Goal: Transaction & Acquisition: Purchase product/service

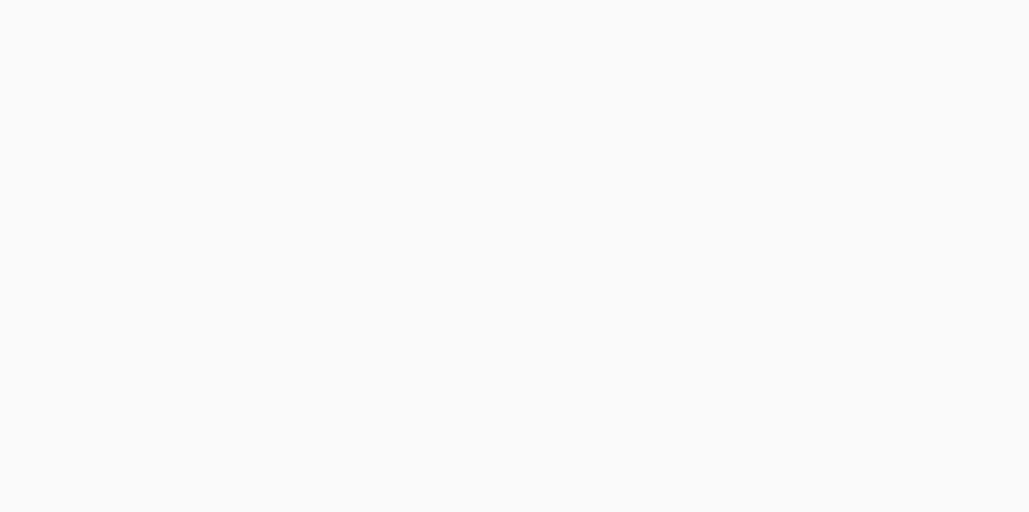
click at [926, 22] on body at bounding box center [514, 256] width 1029 height 512
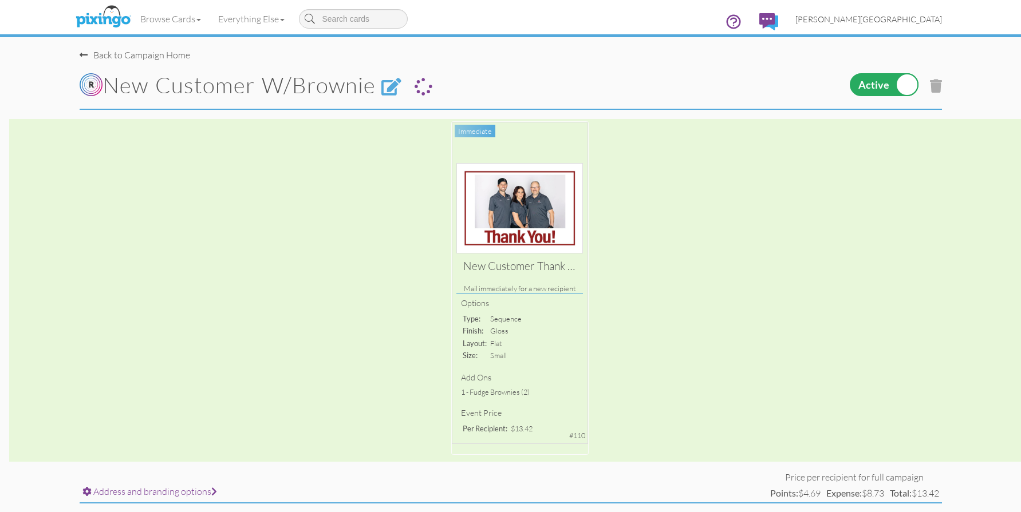
click at [926, 22] on span "[PERSON_NAME][GEOGRAPHIC_DATA]" at bounding box center [868, 19] width 147 height 10
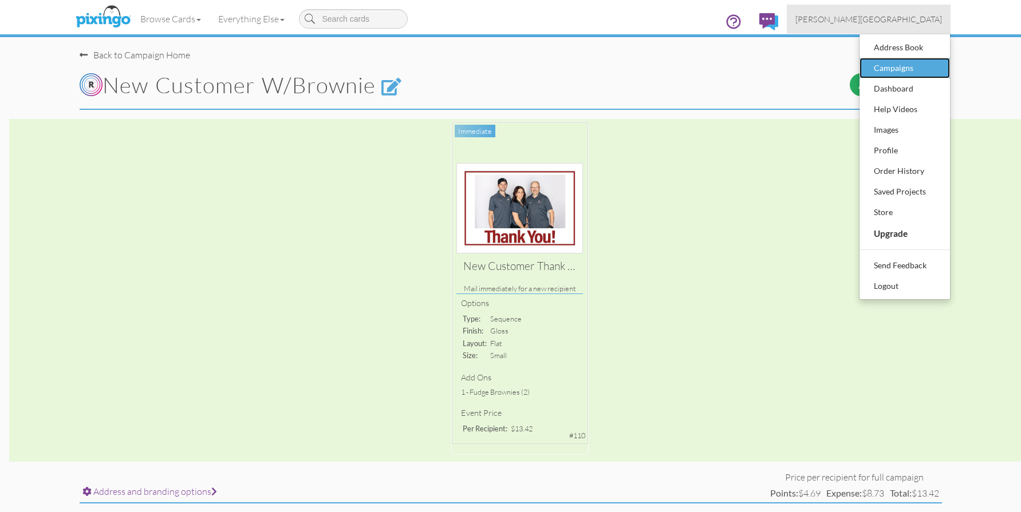
click at [907, 65] on div "Campaigns" at bounding box center [905, 68] width 68 height 17
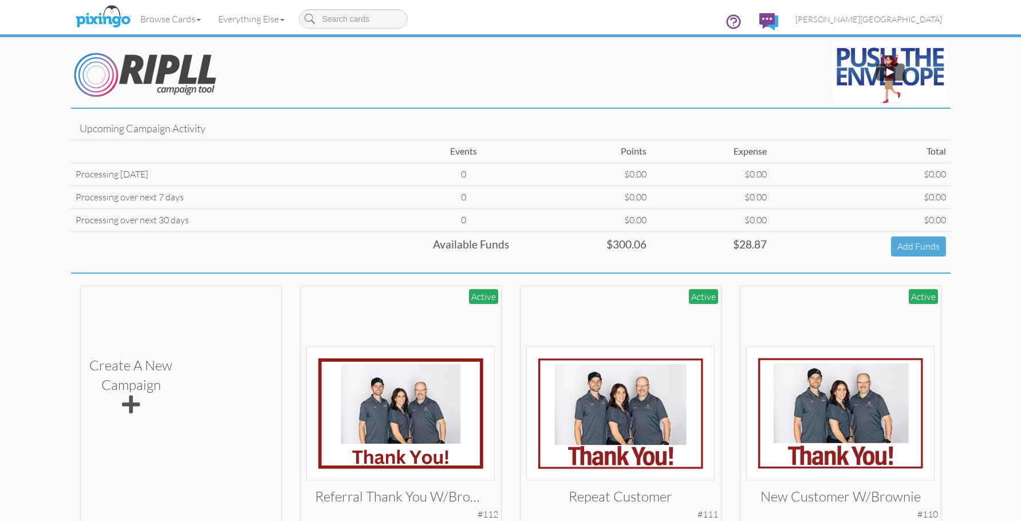
scroll to position [60, 0]
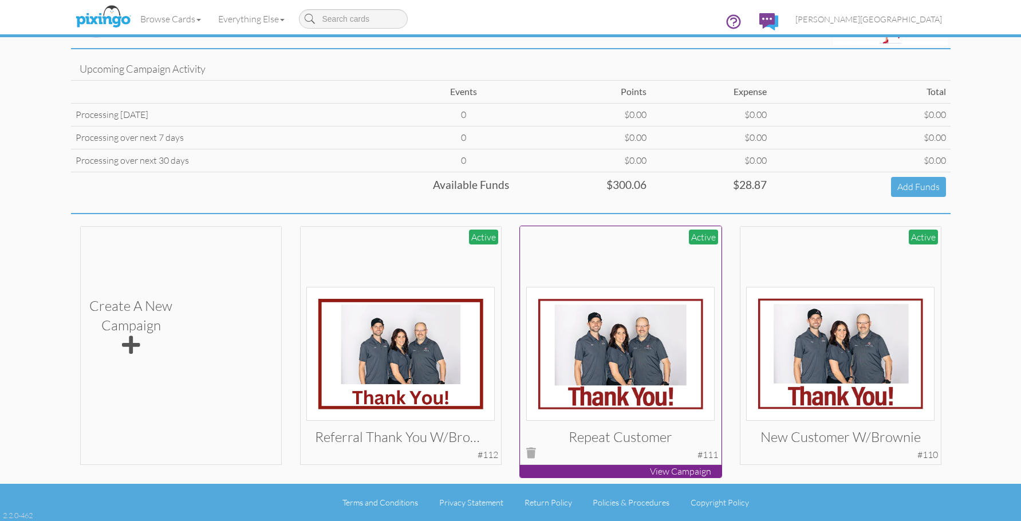
click at [636, 317] on img at bounding box center [620, 354] width 188 height 134
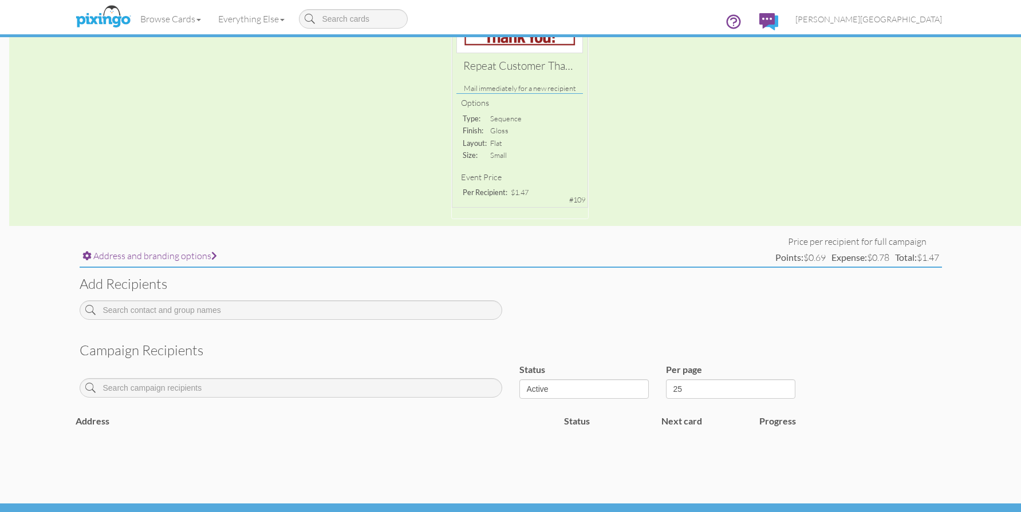
scroll to position [229, 0]
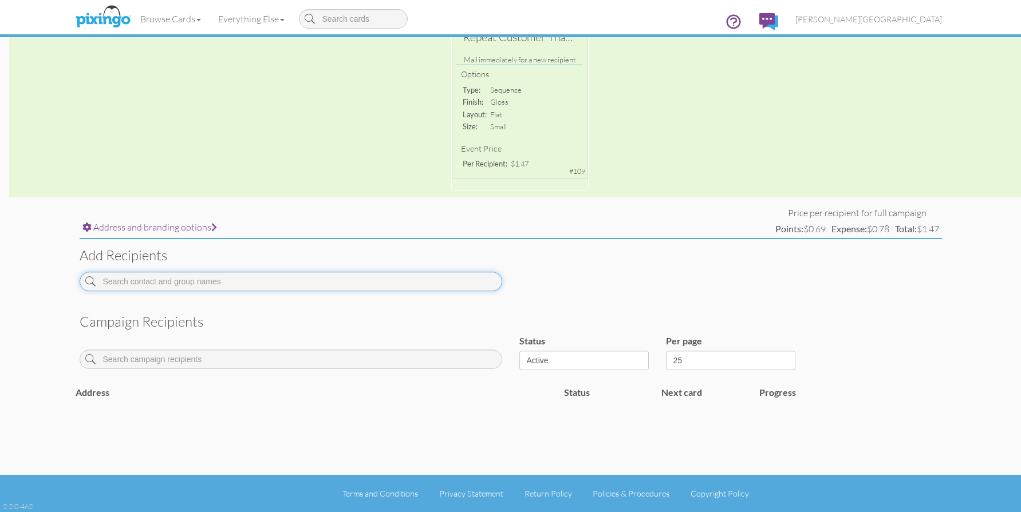
click at [312, 290] on input at bounding box center [291, 281] width 423 height 19
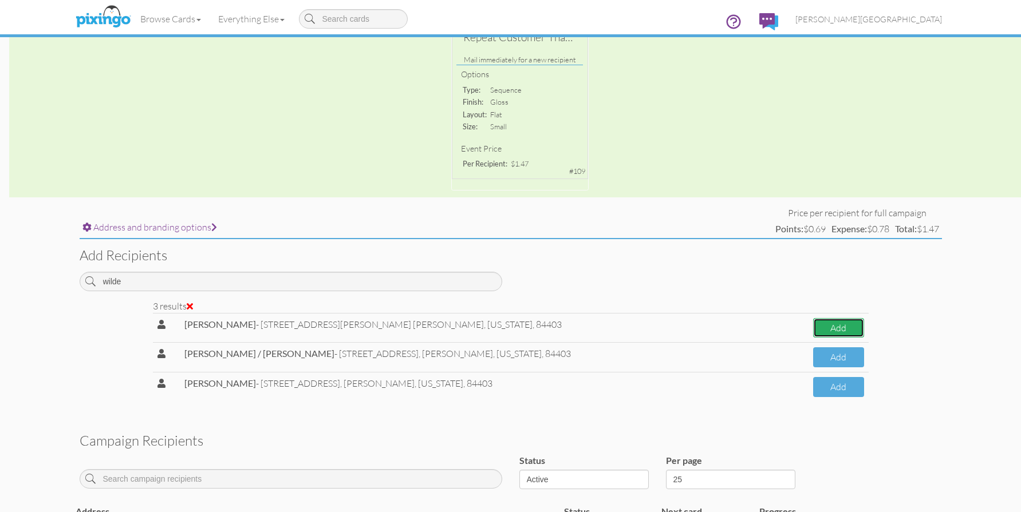
click at [813, 326] on button "Add" at bounding box center [838, 328] width 51 height 20
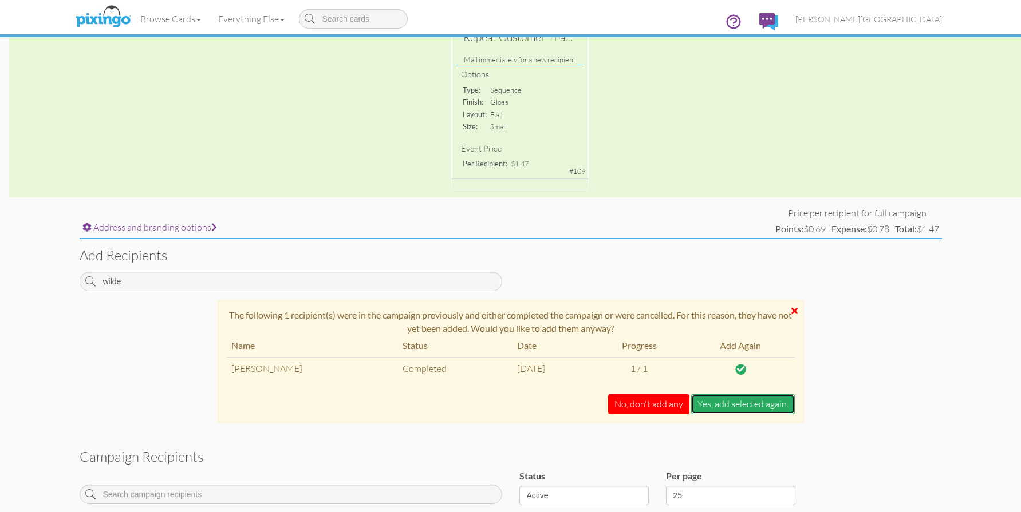
click at [720, 406] on button "Yes, add selected again." at bounding box center [743, 404] width 104 height 20
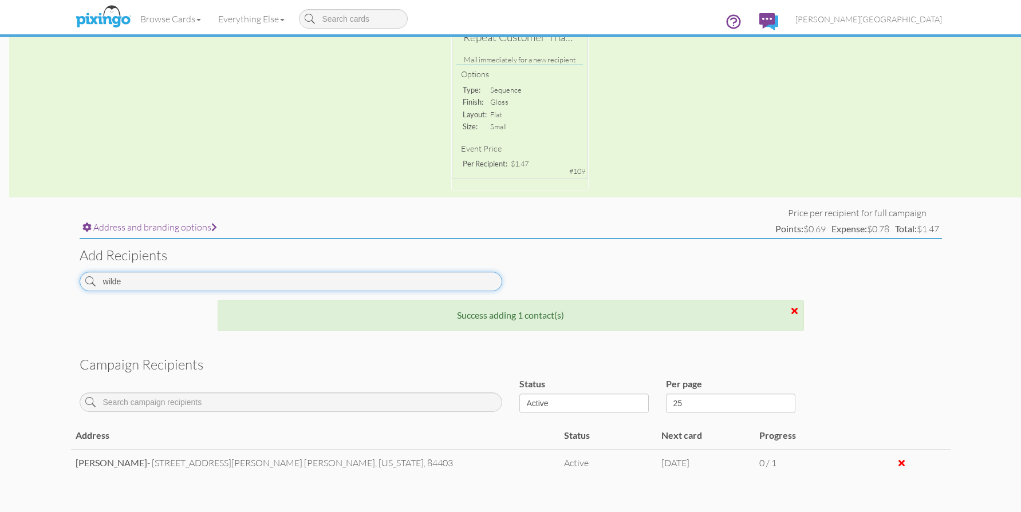
drag, startPoint x: 170, startPoint y: 287, endPoint x: -8, endPoint y: 275, distance: 178.5
click at [0, 275] on html "Toggle navigation Visit Pixingo Mobile Browse Cards Business Accounting Automot…" at bounding box center [510, 27] width 1021 height 512
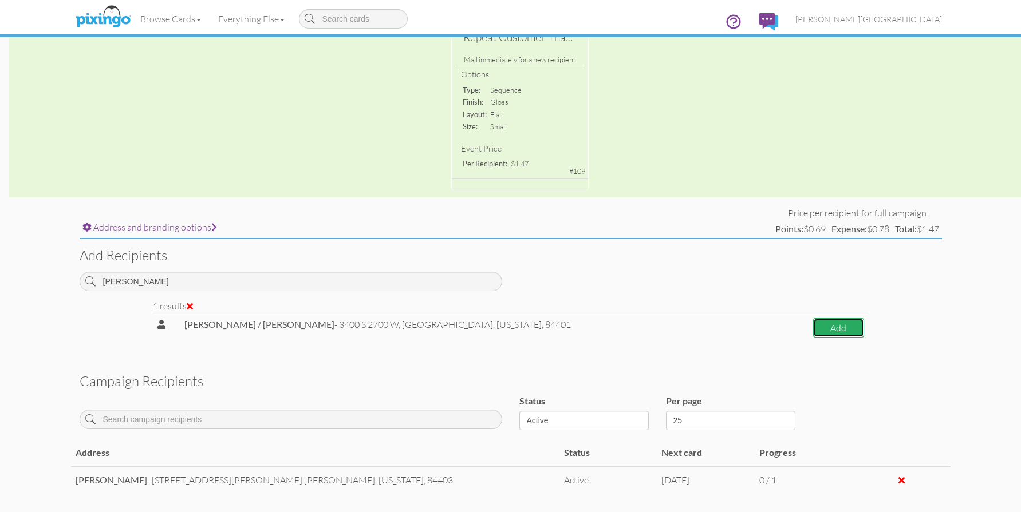
click at [840, 329] on button "Add" at bounding box center [838, 328] width 51 height 20
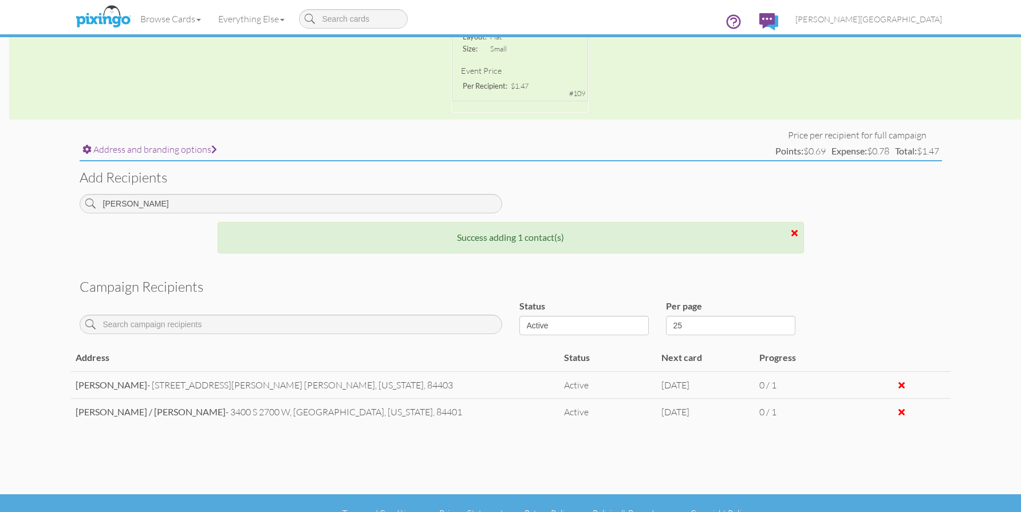
scroll to position [326, 0]
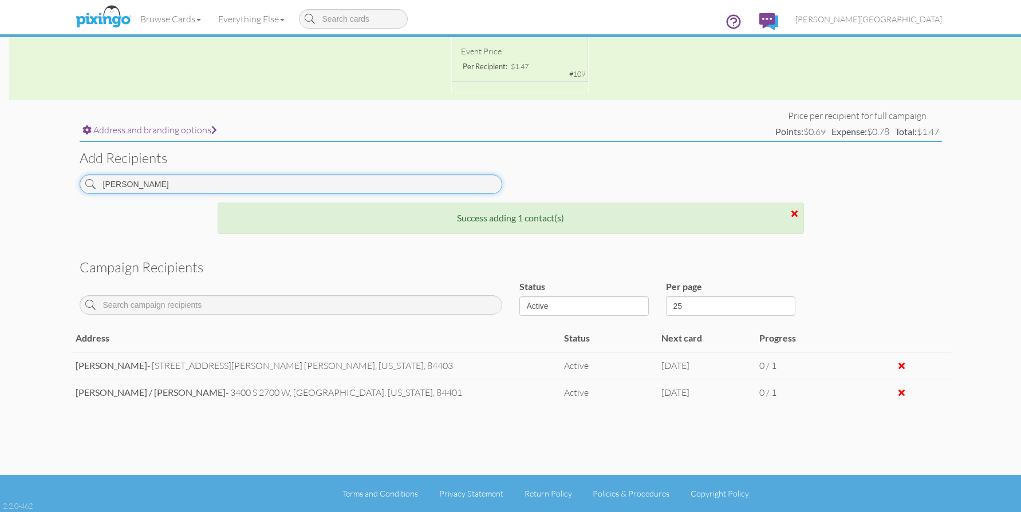
drag, startPoint x: 184, startPoint y: 189, endPoint x: 2, endPoint y: 211, distance: 182.8
click at [2, 211] on campaign-detail "Toggle navigation Visit Pixingo Mobile Browse Cards Business Accounting Automot…" at bounding box center [510, 93] width 1021 height 839
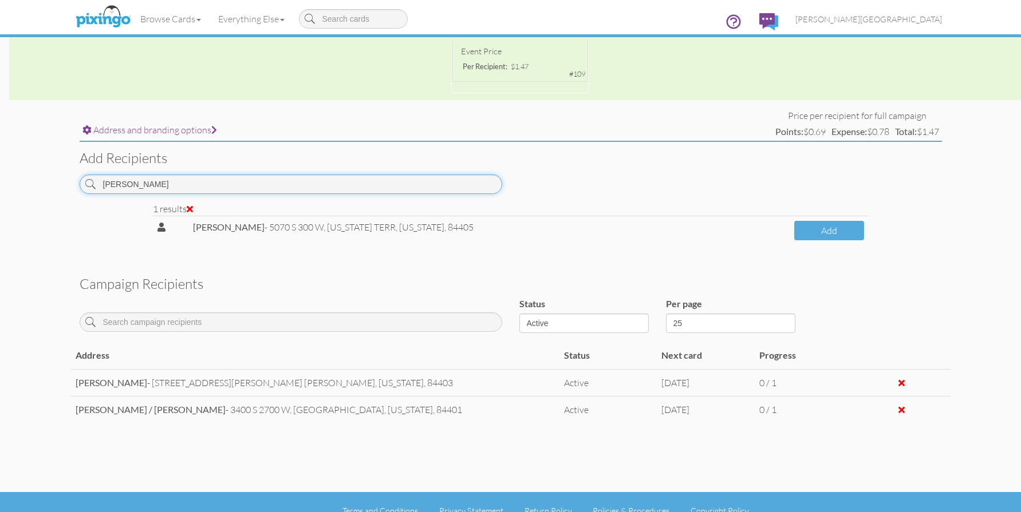
drag, startPoint x: 190, startPoint y: 191, endPoint x: 62, endPoint y: 190, distance: 127.7
click at [62, 190] on campaign-detail "Toggle navigation Visit Pixingo Mobile Browse Cards Business Accounting Automot…" at bounding box center [510, 102] width 1021 height 856
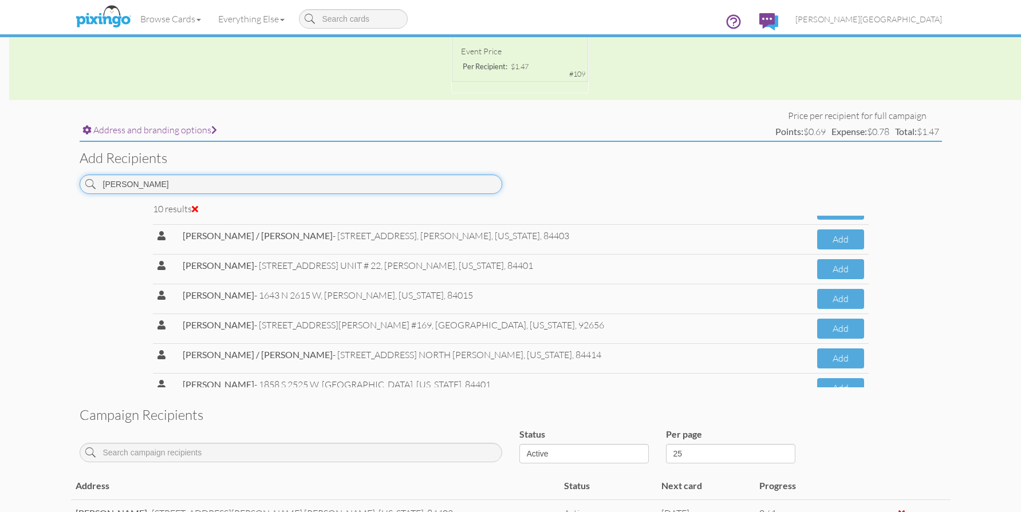
scroll to position [0, 0]
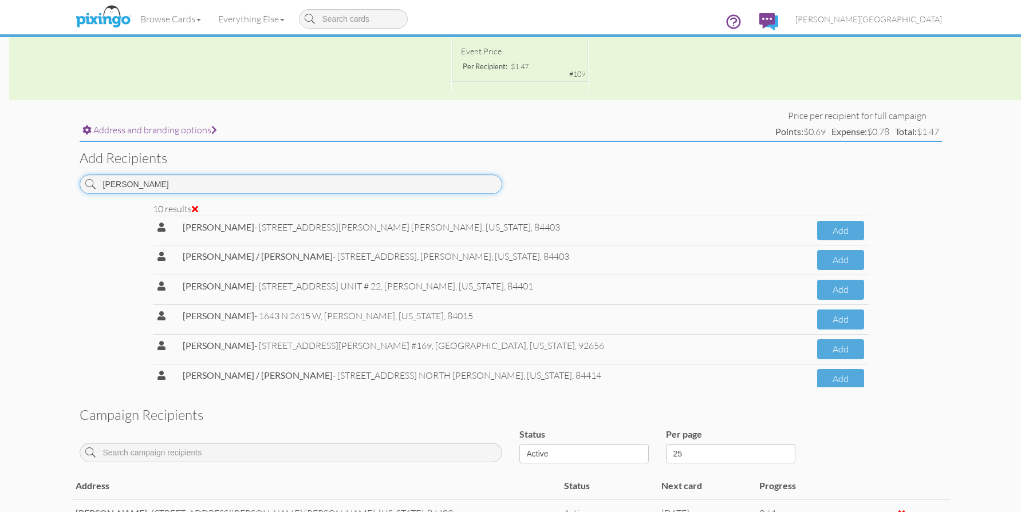
drag, startPoint x: 207, startPoint y: 183, endPoint x: 46, endPoint y: 196, distance: 162.0
click at [46, 196] on campaign-detail "Toggle navigation Visit Pixingo Mobile Browse Cards Business Accounting Automot…" at bounding box center [510, 167] width 1021 height 986
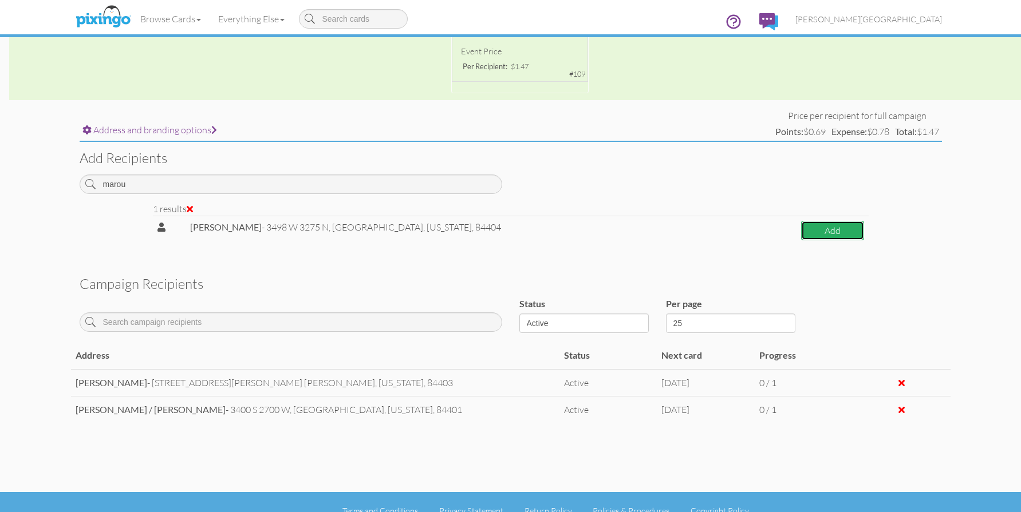
click at [822, 233] on button "Add" at bounding box center [832, 231] width 63 height 20
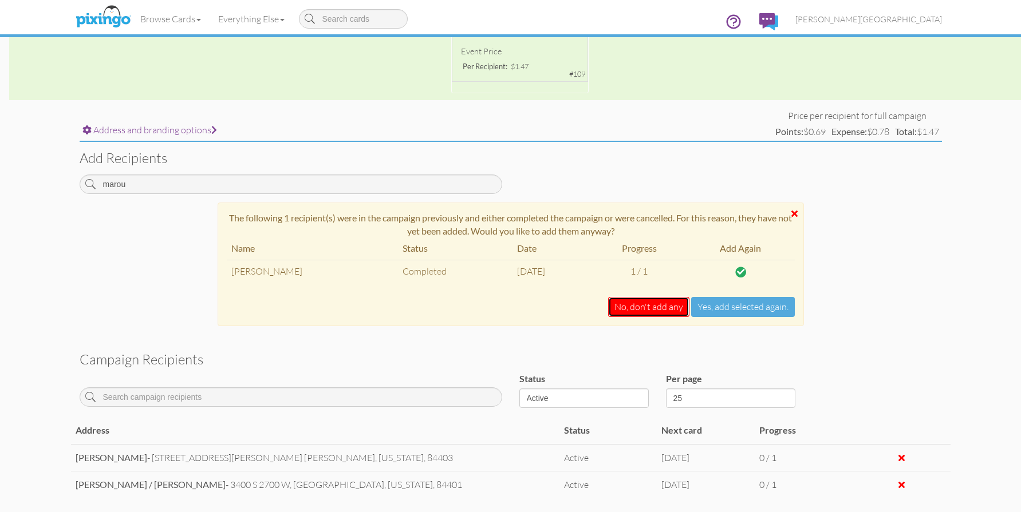
click at [642, 314] on button "No, don't add any" at bounding box center [648, 307] width 81 height 20
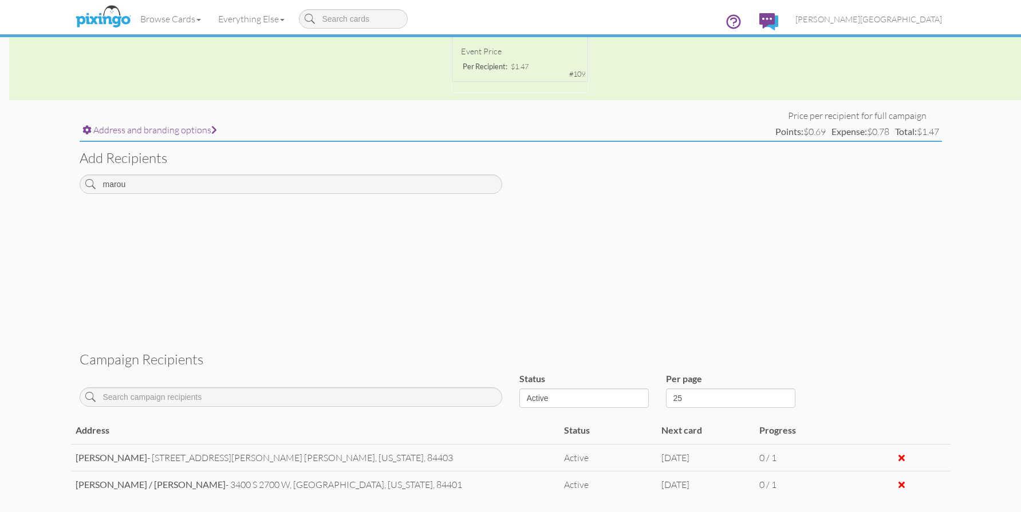
scroll to position [283, 0]
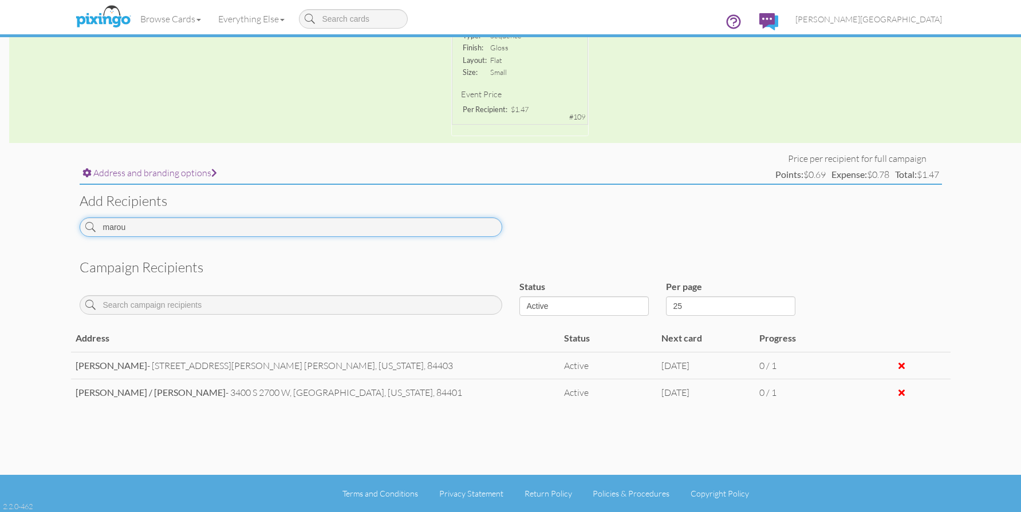
drag, startPoint x: 144, startPoint y: 228, endPoint x: 21, endPoint y: 230, distance: 122.5
click at [21, 230] on campaign-detail "Toggle navigation Visit Pixingo Mobile Browse Cards Business Accounting Automot…" at bounding box center [510, 115] width 1021 height 796
drag, startPoint x: 173, startPoint y: 228, endPoint x: 54, endPoint y: 235, distance: 119.3
click at [54, 235] on campaign-detail "Toggle navigation Visit Pixingo Mobile Browse Cards Business Accounting Automot…" at bounding box center [510, 115] width 1021 height 796
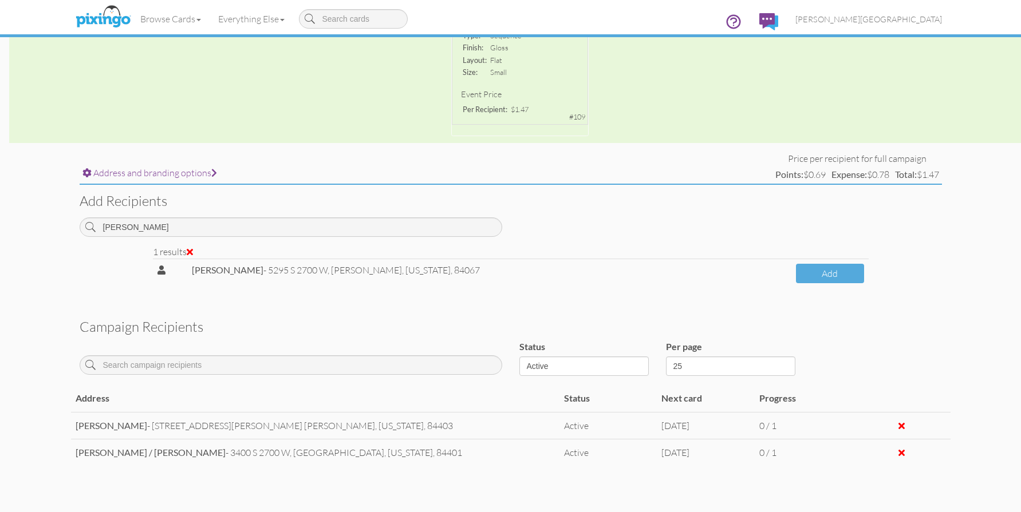
click at [808, 285] on td "Add" at bounding box center [829, 273] width 77 height 29
click at [806, 275] on button "Add" at bounding box center [830, 274] width 68 height 20
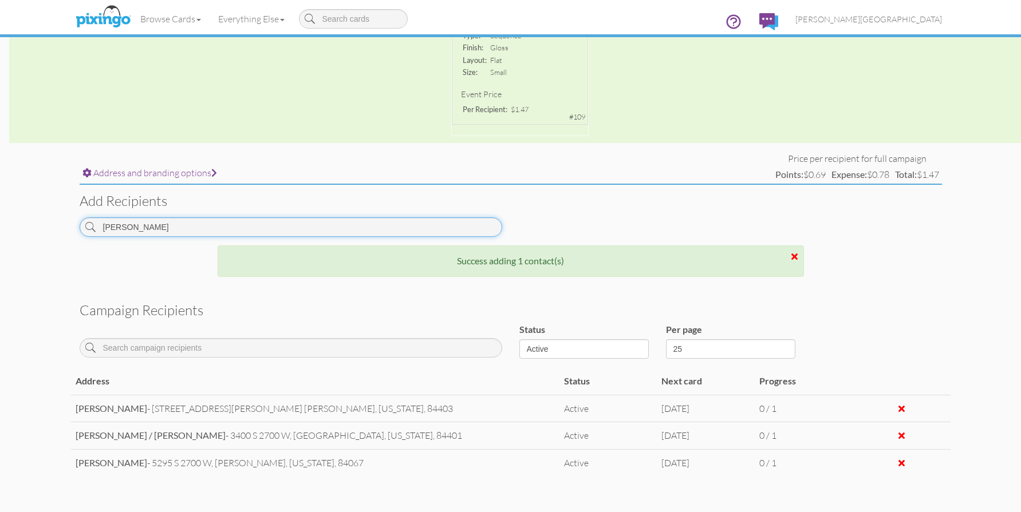
drag, startPoint x: 78, startPoint y: 229, endPoint x: -23, endPoint y: 229, distance: 100.8
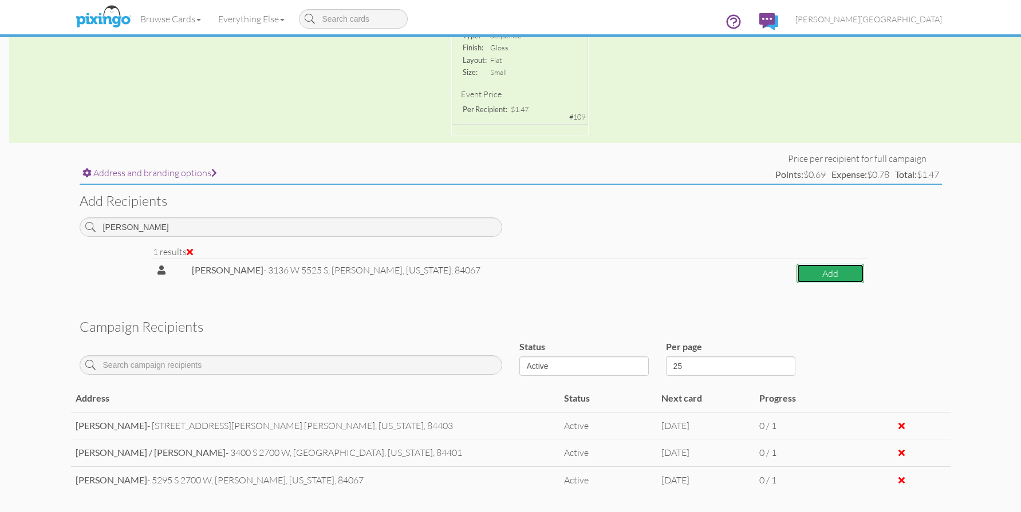
click at [800, 270] on button "Add" at bounding box center [830, 274] width 68 height 20
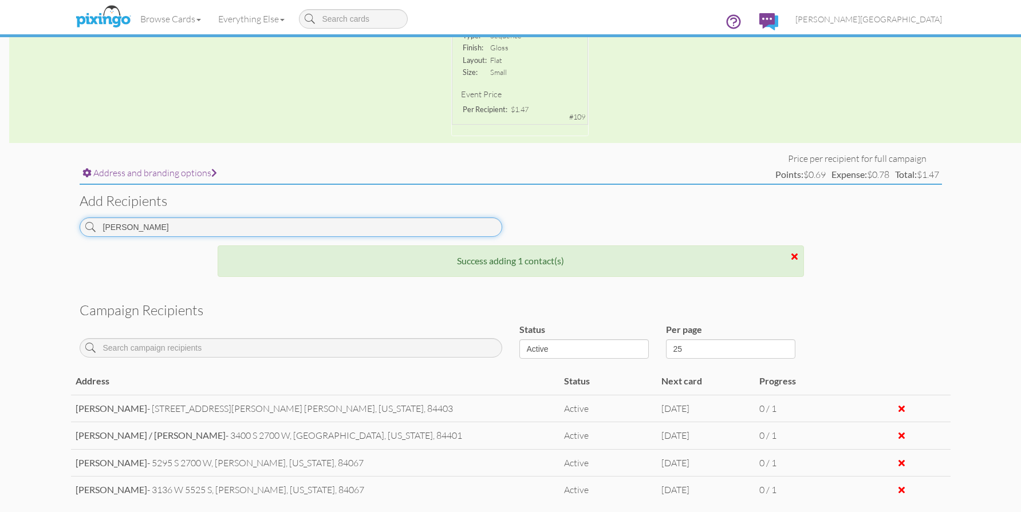
drag, startPoint x: 176, startPoint y: 234, endPoint x: 58, endPoint y: 234, distance: 117.9
click at [58, 234] on campaign-detail "Toggle navigation Visit Pixingo Mobile Browse Cards Business Accounting Automot…" at bounding box center [510, 163] width 1021 height 893
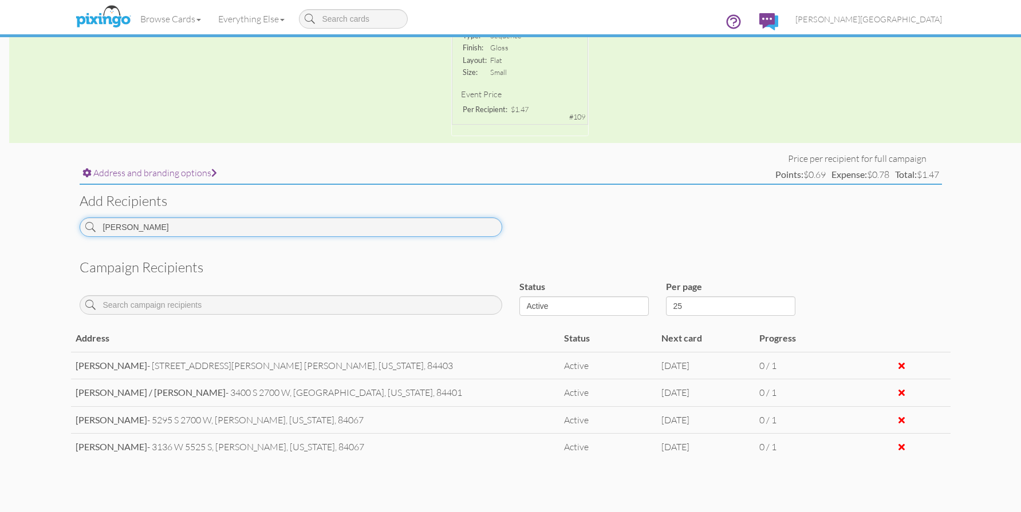
drag, startPoint x: 155, startPoint y: 232, endPoint x: 64, endPoint y: 234, distance: 91.0
click at [64, 234] on campaign-detail "Toggle navigation Visit Pixingo Mobile Browse Cards Business Accounting Automot…" at bounding box center [510, 142] width 1021 height 850
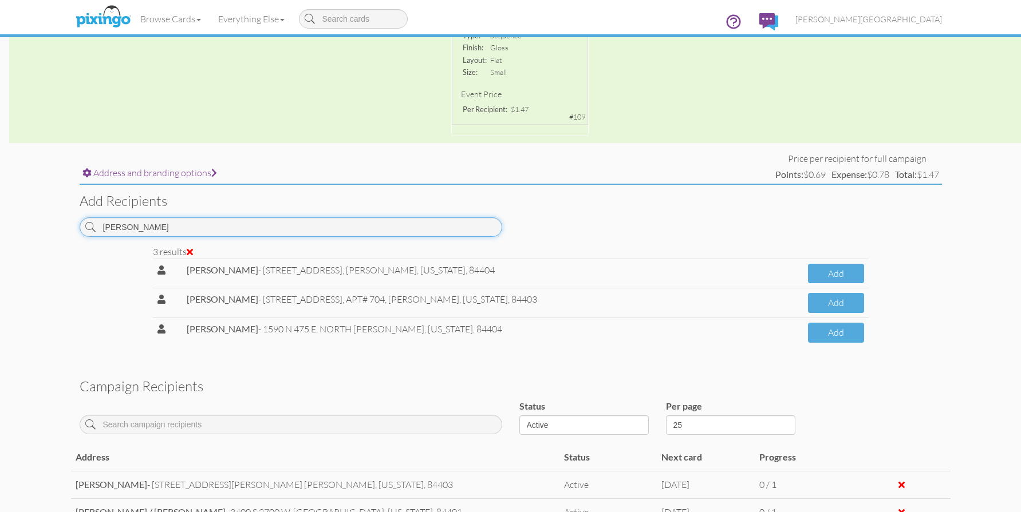
drag, startPoint x: 141, startPoint y: 227, endPoint x: 35, endPoint y: 233, distance: 106.6
click at [35, 233] on campaign-detail "Toggle navigation Visit Pixingo Mobile Browse Cards Business Accounting Automot…" at bounding box center [510, 201] width 1021 height 969
type input "[PERSON_NAME]"
click at [154, 230] on input "[PERSON_NAME]" at bounding box center [291, 227] width 423 height 19
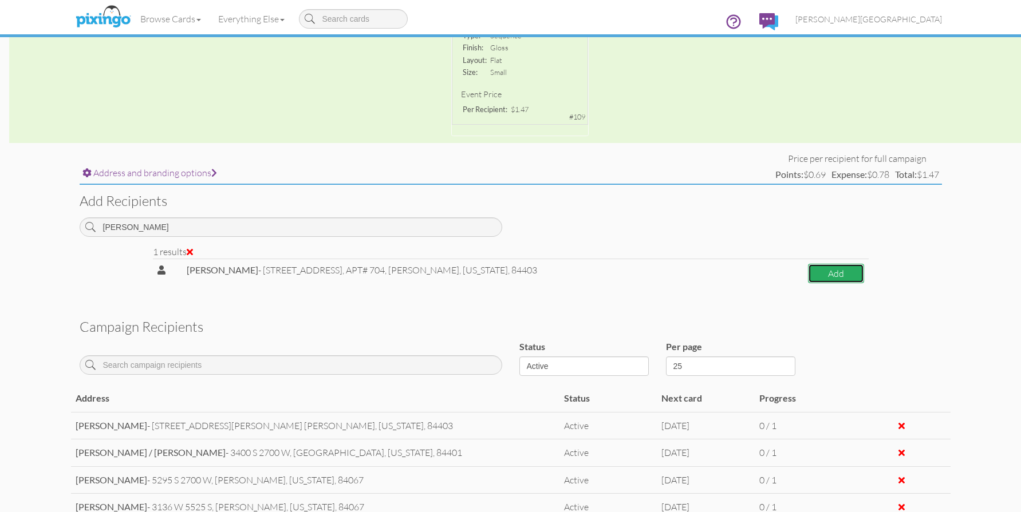
click at [819, 274] on button "Add" at bounding box center [836, 274] width 56 height 20
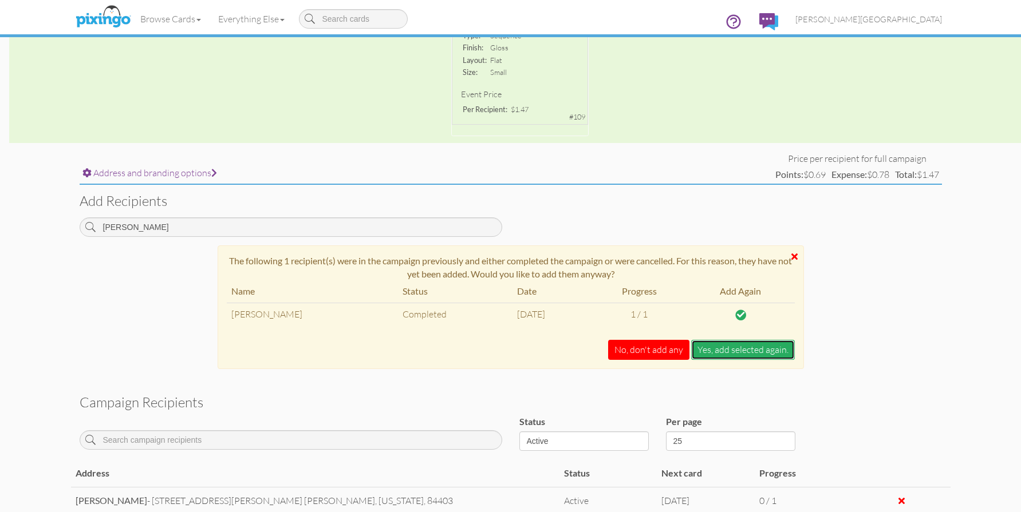
click at [725, 354] on button "Yes, add selected again." at bounding box center [743, 350] width 104 height 20
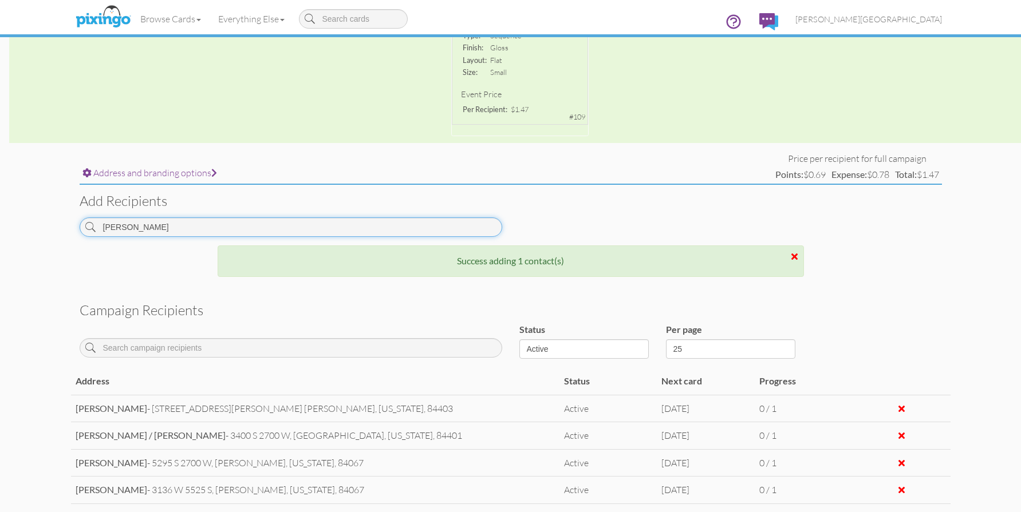
drag, startPoint x: 158, startPoint y: 231, endPoint x: 50, endPoint y: 236, distance: 107.8
click at [50, 236] on campaign-detail "Toggle navigation Visit Pixingo Mobile Browse Cards Business Accounting Automot…" at bounding box center [510, 177] width 1021 height 920
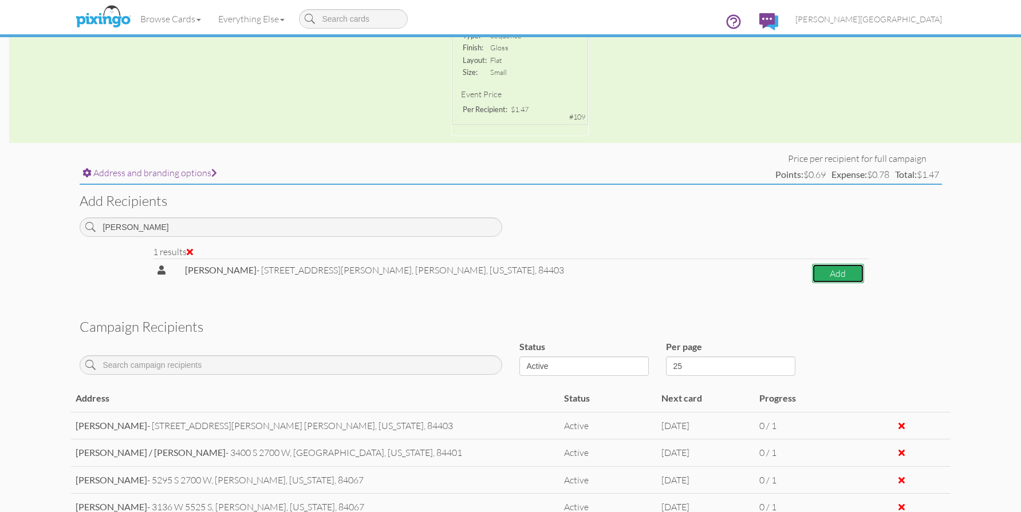
click at [812, 283] on button "Add" at bounding box center [838, 274] width 52 height 20
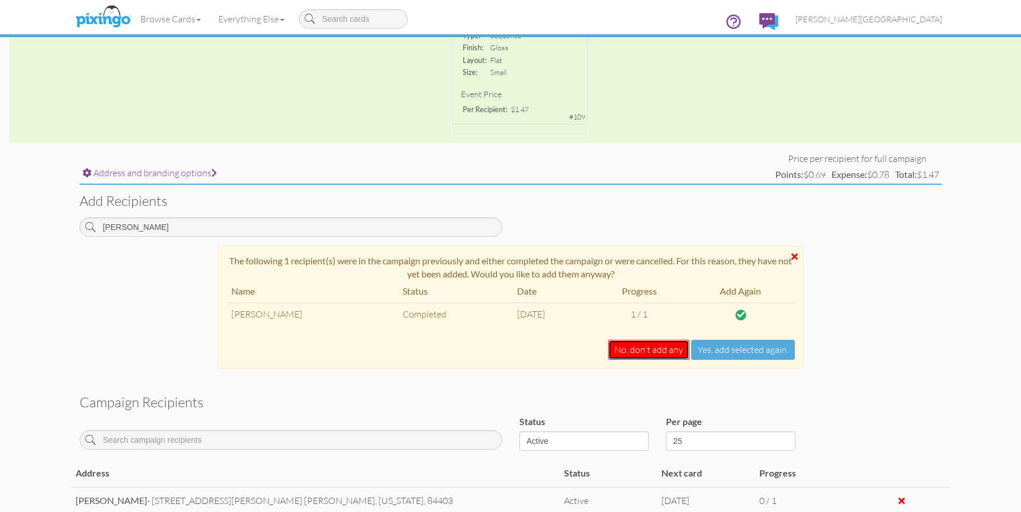
click at [649, 350] on button "No, don't add any" at bounding box center [648, 350] width 81 height 20
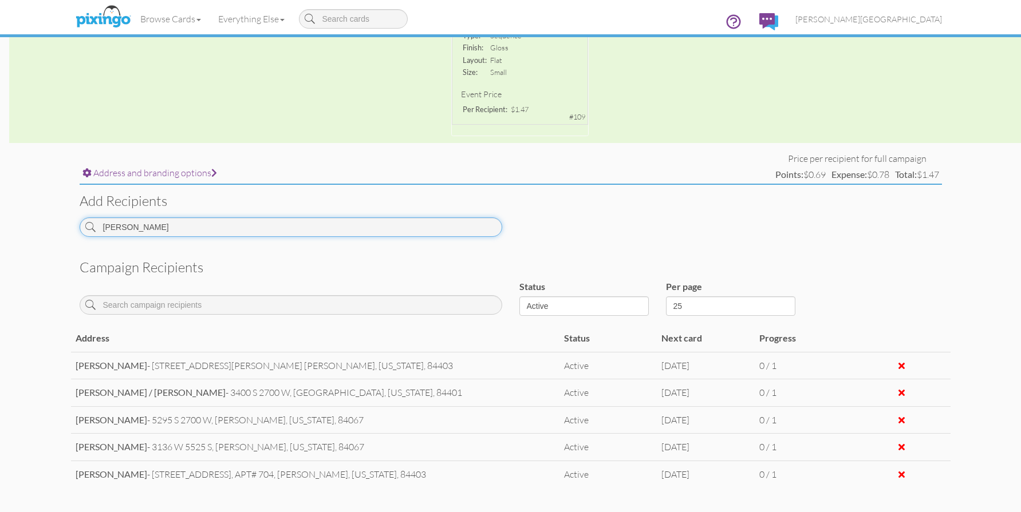
drag, startPoint x: 126, startPoint y: 235, endPoint x: 11, endPoint y: 233, distance: 115.1
click at [11, 233] on campaign-detail "Toggle navigation Visit Pixingo Mobile Browse Cards Business Accounting Automot…" at bounding box center [510, 155] width 1021 height 877
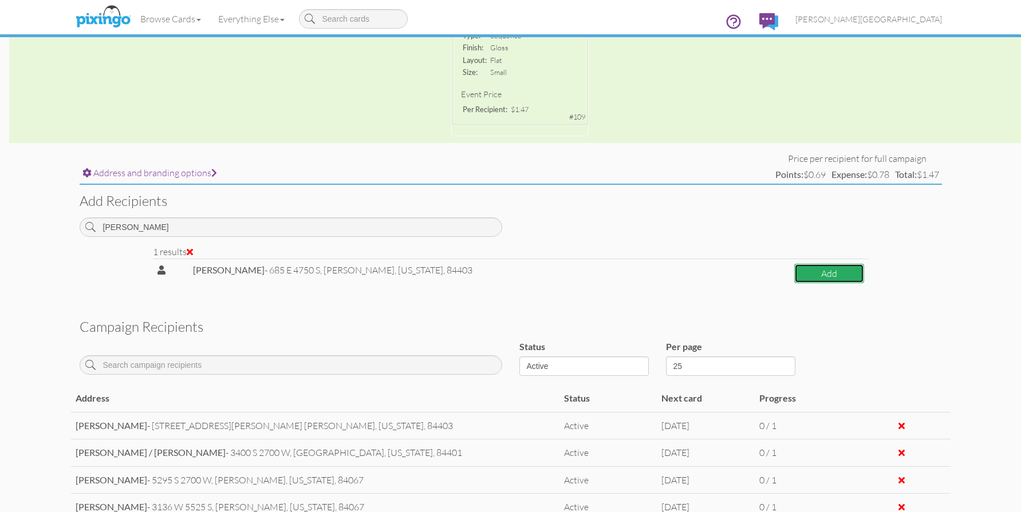
click at [804, 274] on button "Add" at bounding box center [829, 274] width 70 height 20
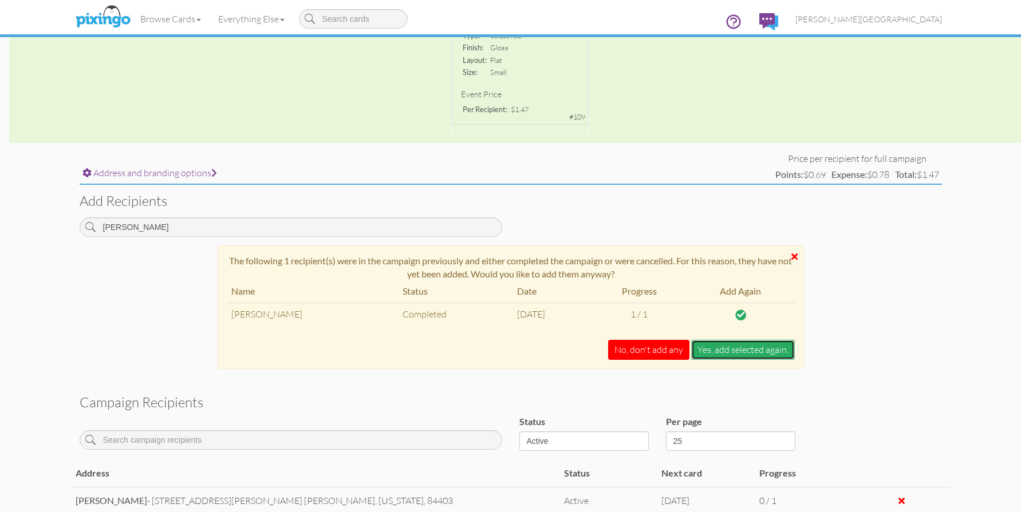
click at [717, 351] on button "Yes, add selected again." at bounding box center [743, 350] width 104 height 20
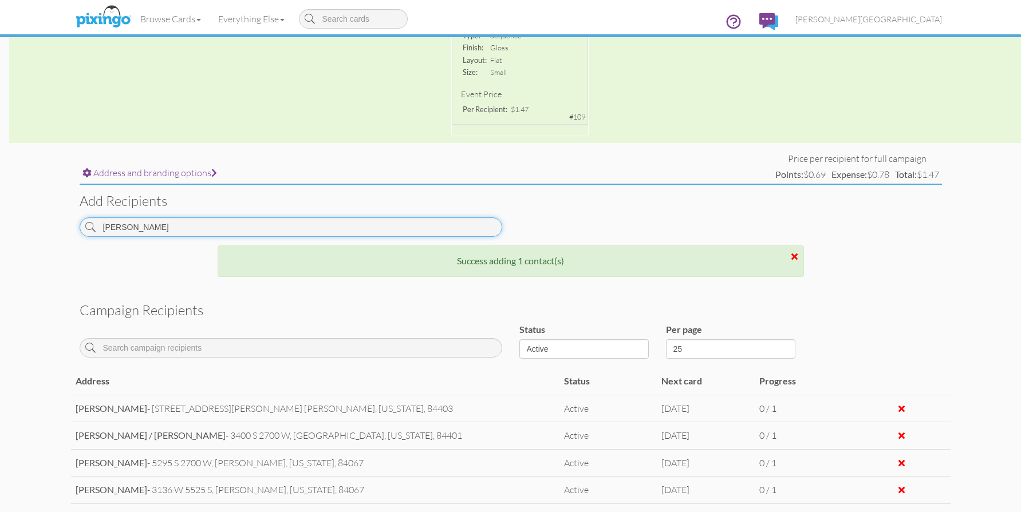
drag, startPoint x: 125, startPoint y: 226, endPoint x: 45, endPoint y: 224, distance: 80.2
click at [45, 224] on campaign-detail "Toggle navigation Visit Pixingo Mobile Browse Cards Business Accounting Automot…" at bounding box center [510, 191] width 1021 height 948
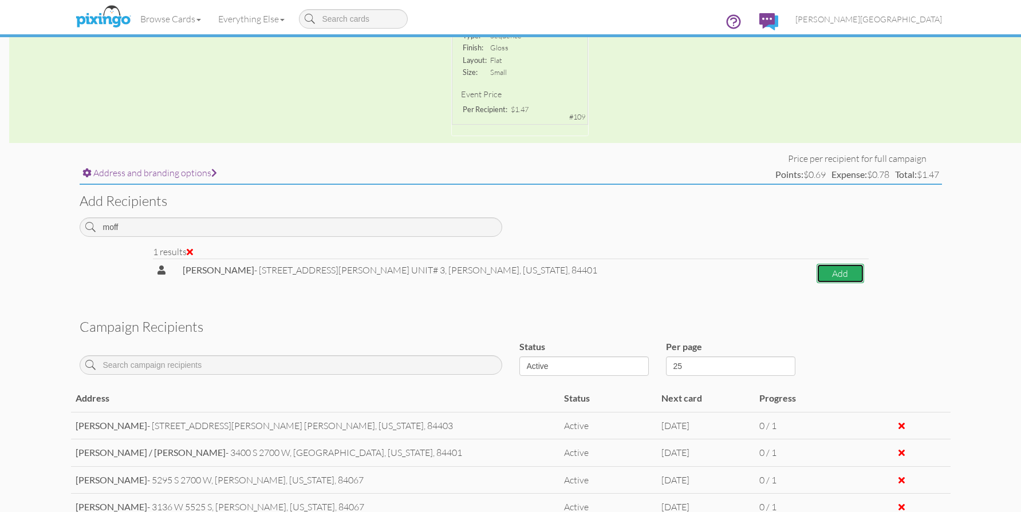
click at [835, 277] on button "Add" at bounding box center [840, 274] width 48 height 20
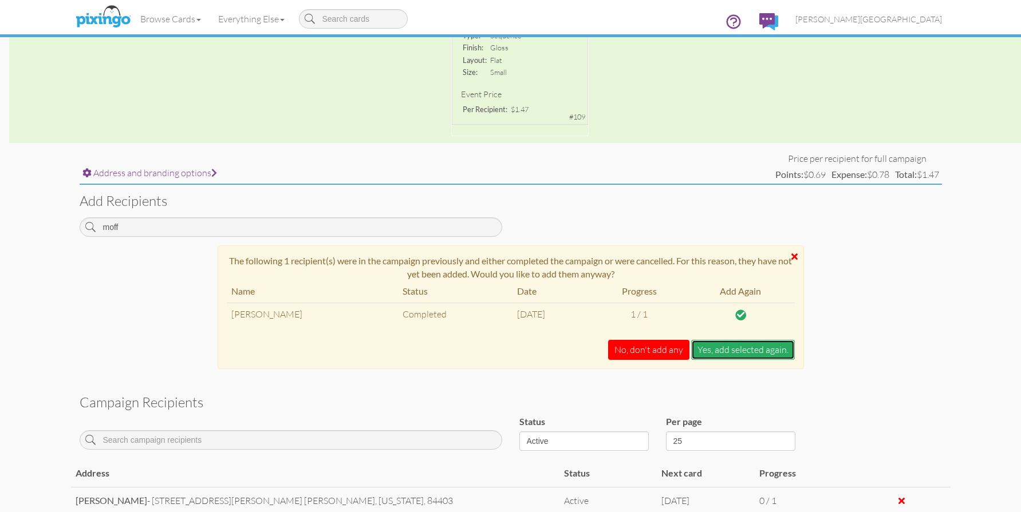
click at [709, 357] on button "Yes, add selected again." at bounding box center [743, 350] width 104 height 20
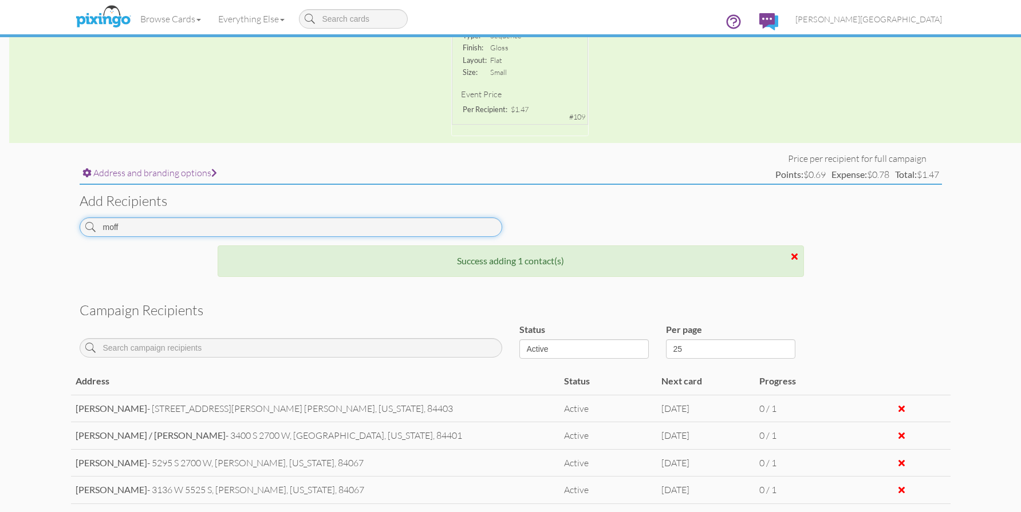
drag, startPoint x: 160, startPoint y: 226, endPoint x: 44, endPoint y: 233, distance: 116.4
click at [44, 234] on campaign-detail "Toggle navigation Visit Pixingo Mobile Browse Cards Business Accounting Automot…" at bounding box center [510, 204] width 1021 height 975
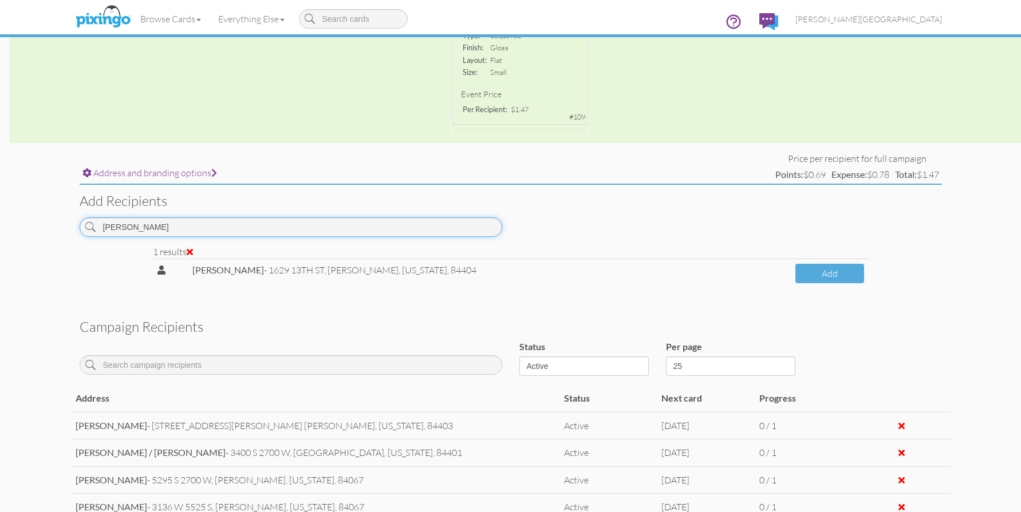
click at [184, 229] on input "[PERSON_NAME]" at bounding box center [291, 227] width 423 height 19
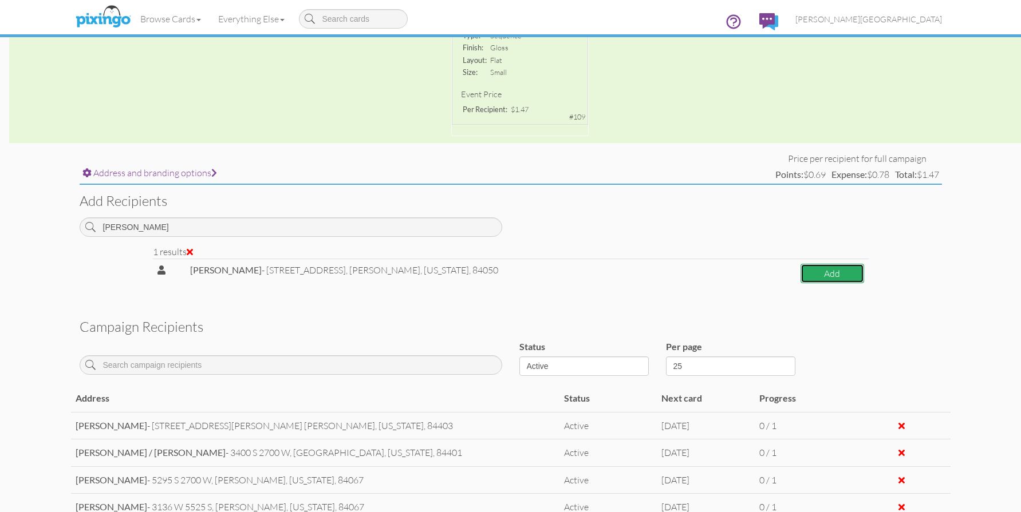
click at [827, 270] on button "Add" at bounding box center [832, 274] width 64 height 20
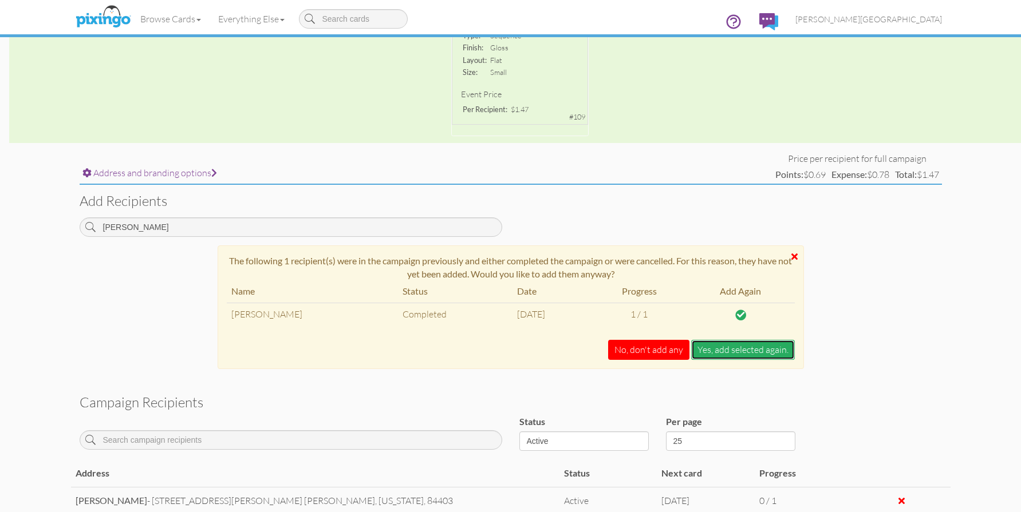
click at [730, 353] on button "Yes, add selected again." at bounding box center [743, 350] width 104 height 20
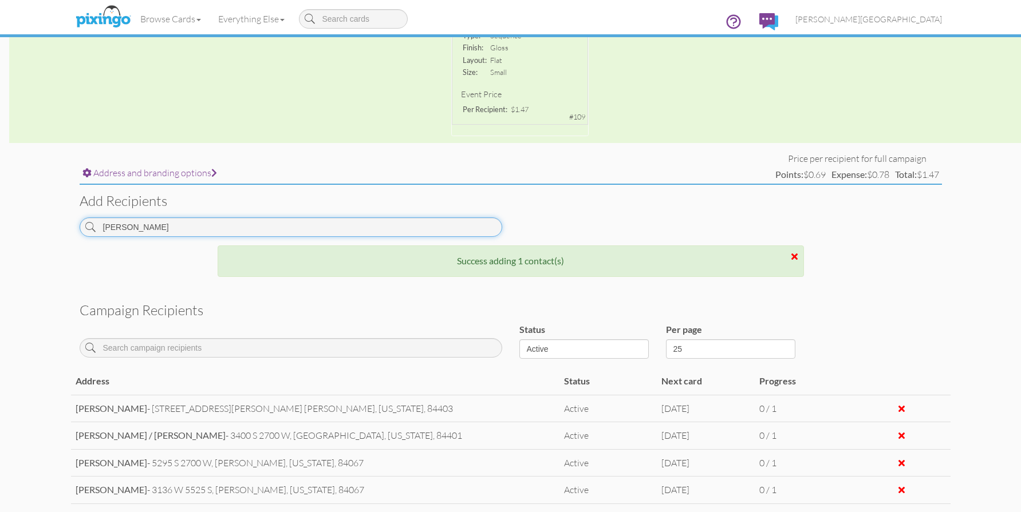
drag, startPoint x: 149, startPoint y: 235, endPoint x: 64, endPoint y: 234, distance: 85.3
click at [64, 234] on campaign-detail "Toggle navigation Visit Pixingo Mobile Browse Cards Business Accounting Automot…" at bounding box center [510, 218] width 1021 height 1002
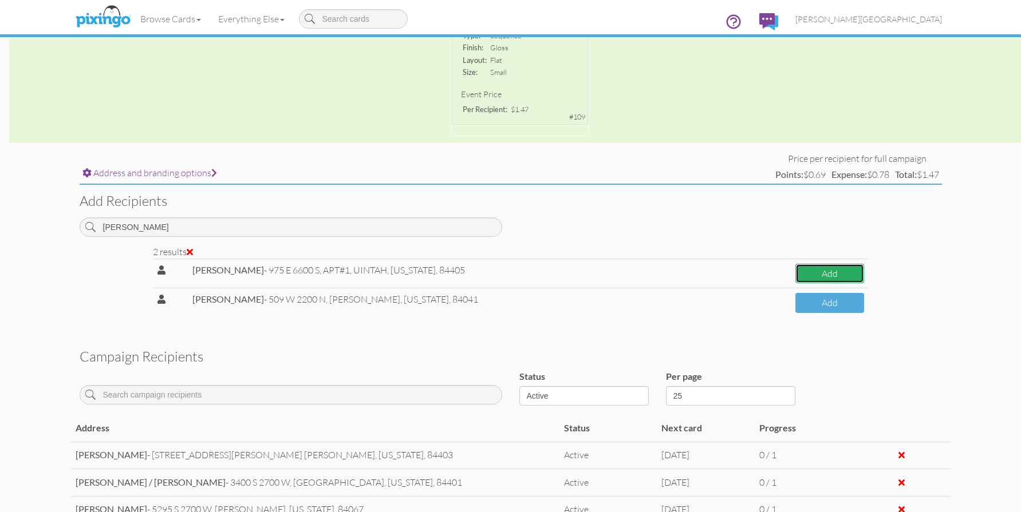
click at [846, 275] on button "Add" at bounding box center [829, 274] width 68 height 20
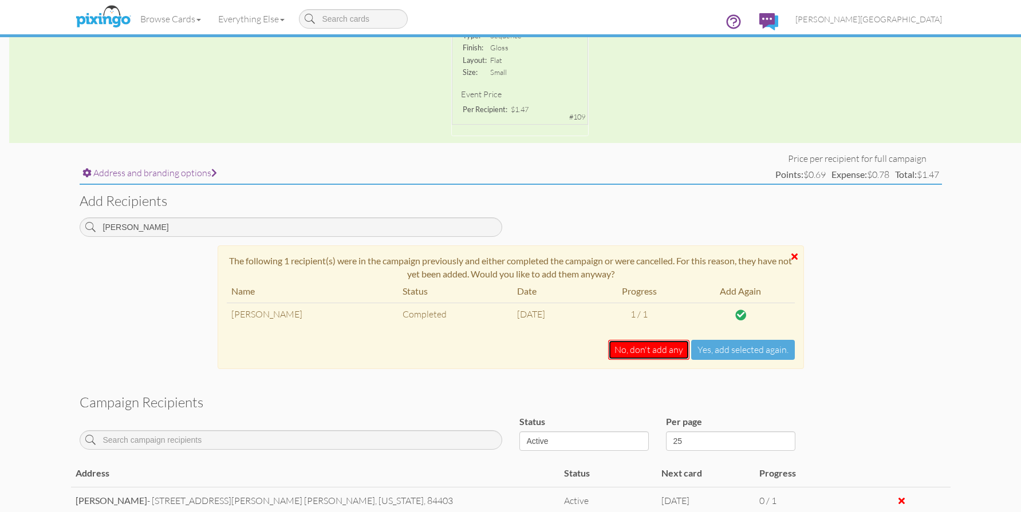
click at [667, 353] on button "No, don't add any" at bounding box center [648, 350] width 81 height 20
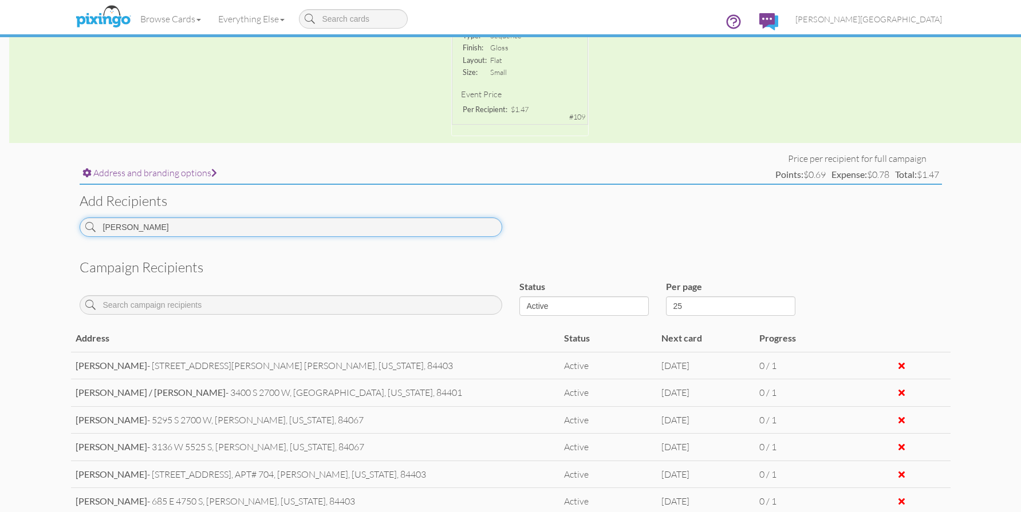
drag, startPoint x: 155, startPoint y: 232, endPoint x: 28, endPoint y: 234, distance: 126.5
click at [28, 234] on campaign-detail "Toggle navigation Visit Pixingo Mobile Browse Cards Business Accounting Automot…" at bounding box center [510, 197] width 1021 height 960
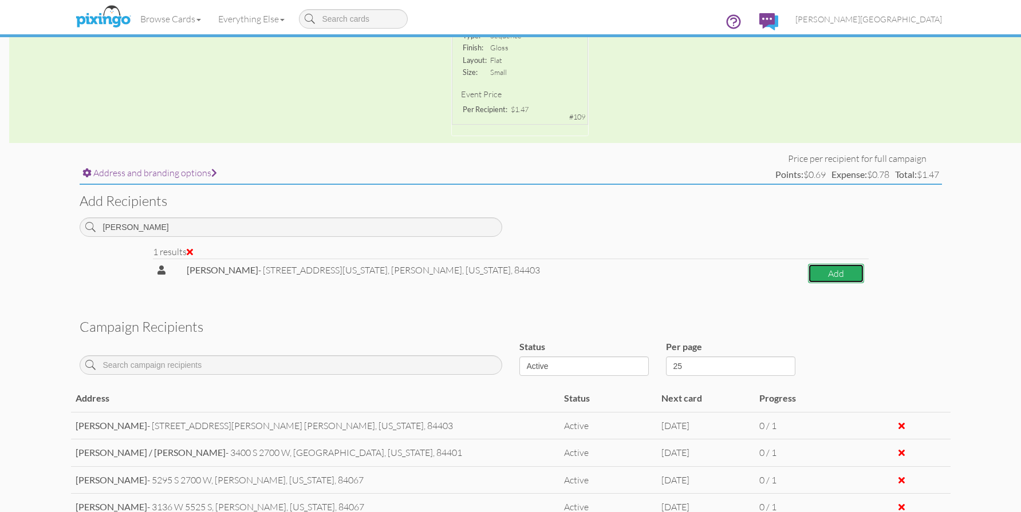
click at [820, 267] on button "Add" at bounding box center [836, 274] width 56 height 20
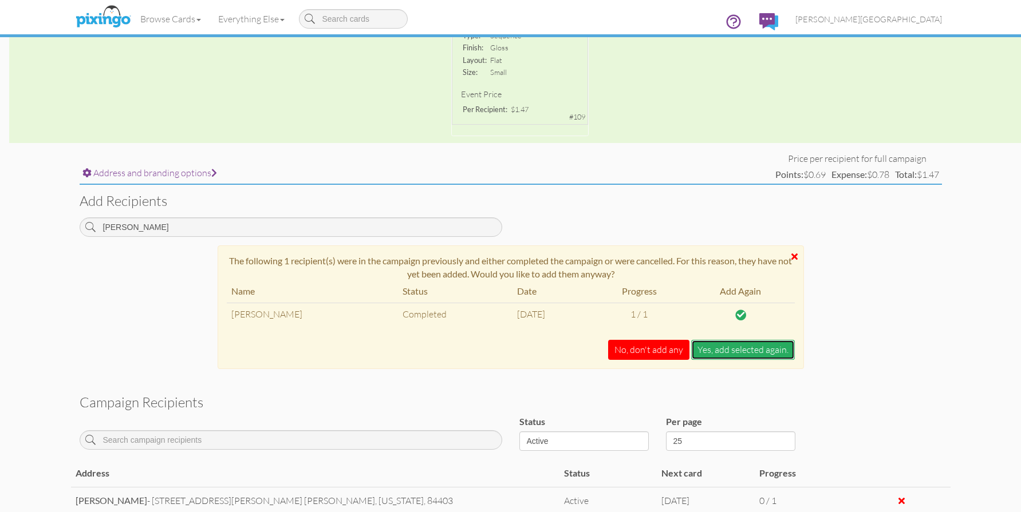
click at [716, 346] on button "Yes, add selected again." at bounding box center [743, 350] width 104 height 20
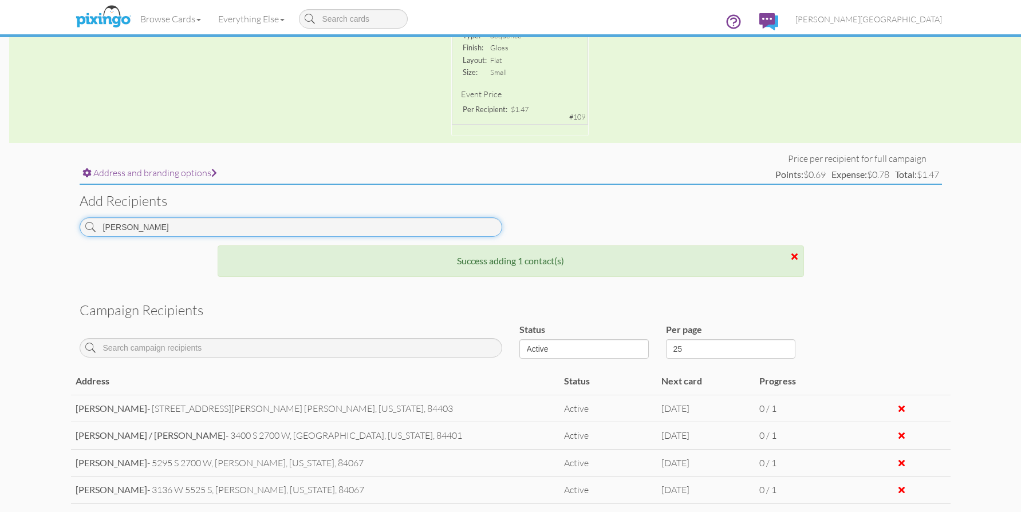
drag, startPoint x: 179, startPoint y: 223, endPoint x: 44, endPoint y: 226, distance: 134.6
click at [44, 226] on campaign-detail "Toggle navigation Visit Pixingo Mobile Browse Cards Business Accounting Automot…" at bounding box center [510, 231] width 1021 height 1029
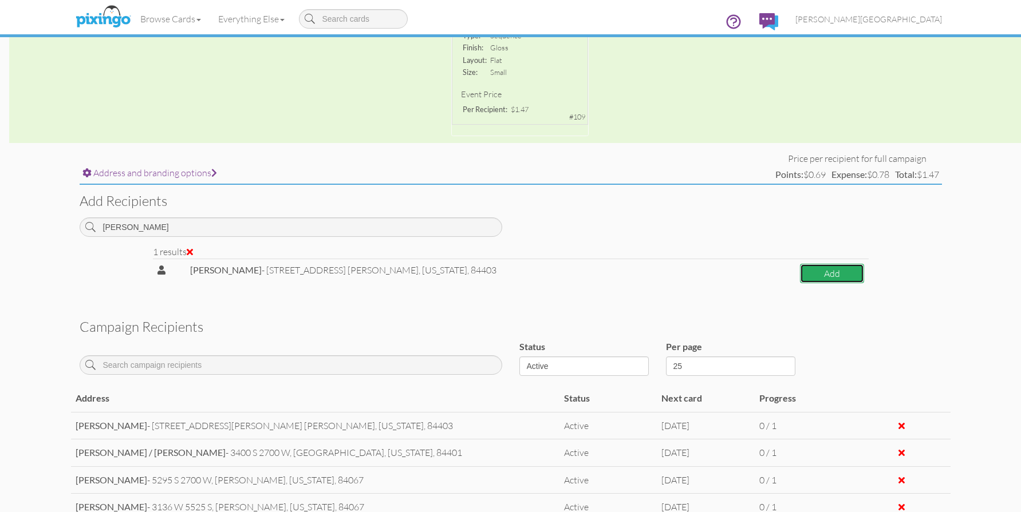
click at [812, 272] on button "Add" at bounding box center [832, 274] width 64 height 20
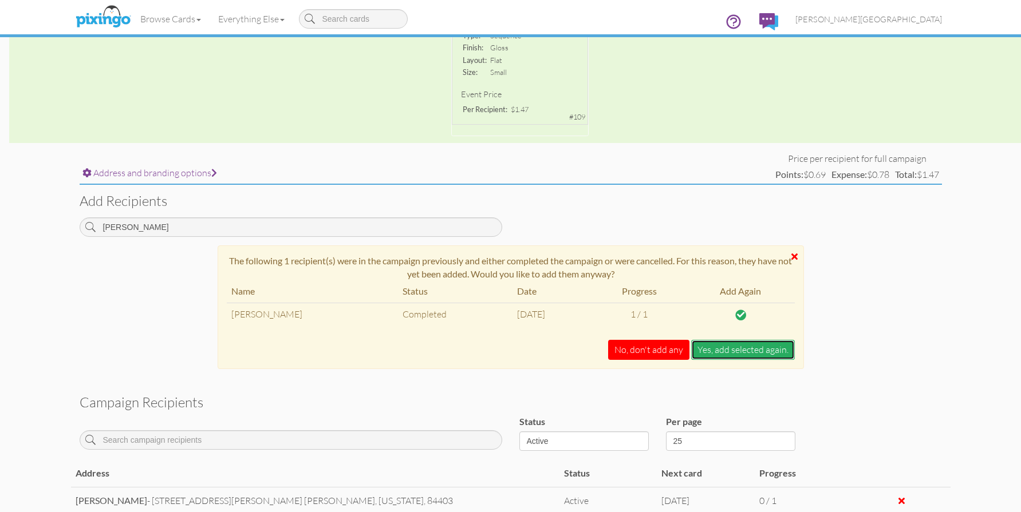
click at [713, 348] on button "Yes, add selected again." at bounding box center [743, 350] width 104 height 20
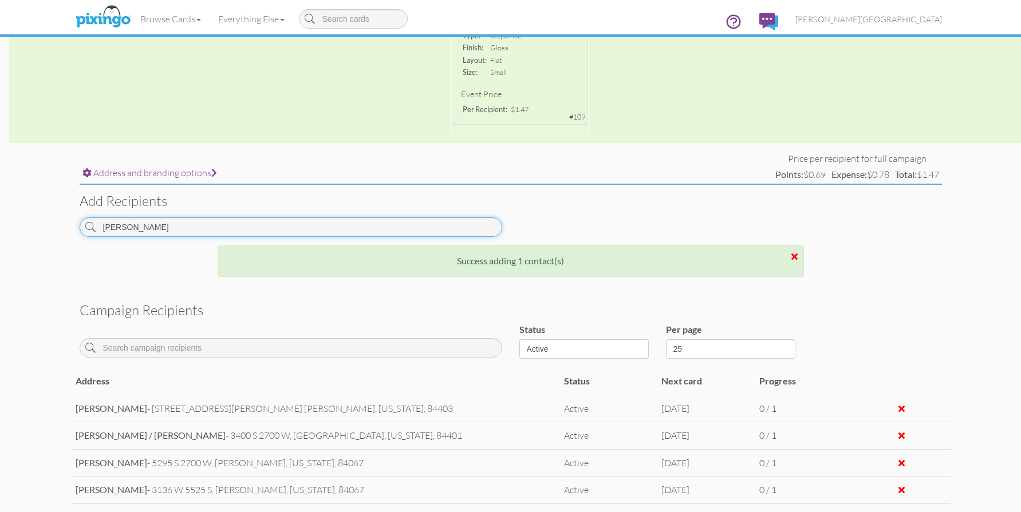
drag, startPoint x: 184, startPoint y: 230, endPoint x: 26, endPoint y: 230, distance: 158.6
click at [26, 230] on campaign-detail "Toggle navigation Visit Pixingo Mobile Browse Cards Business Accounting Automot…" at bounding box center [510, 245] width 1021 height 1057
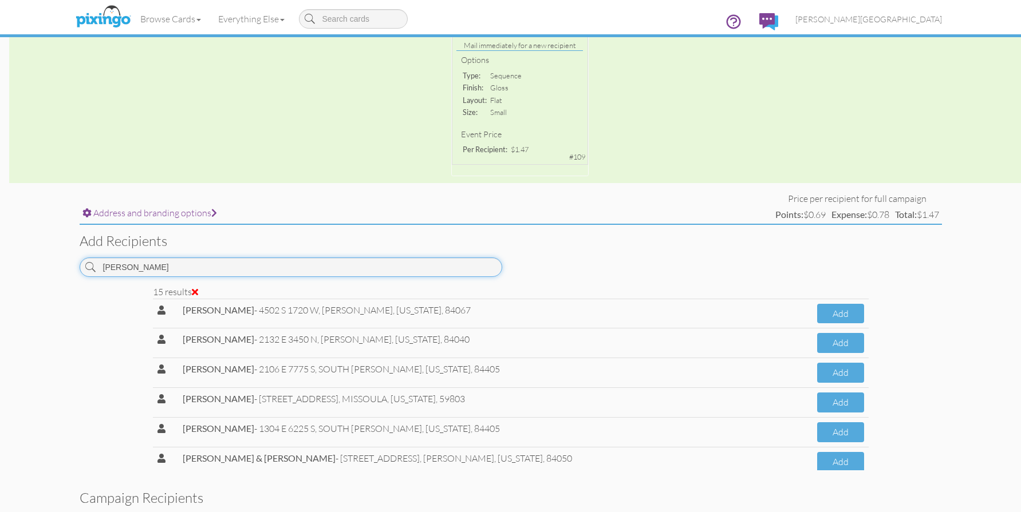
scroll to position [226, 0]
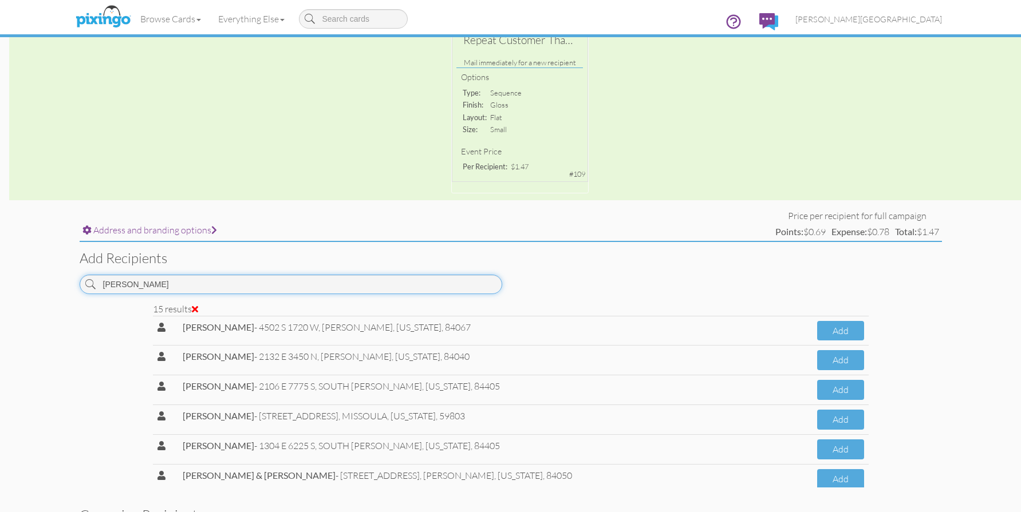
click at [163, 284] on input "[PERSON_NAME]" at bounding box center [291, 284] width 423 height 19
type input "[PERSON_NAME]"
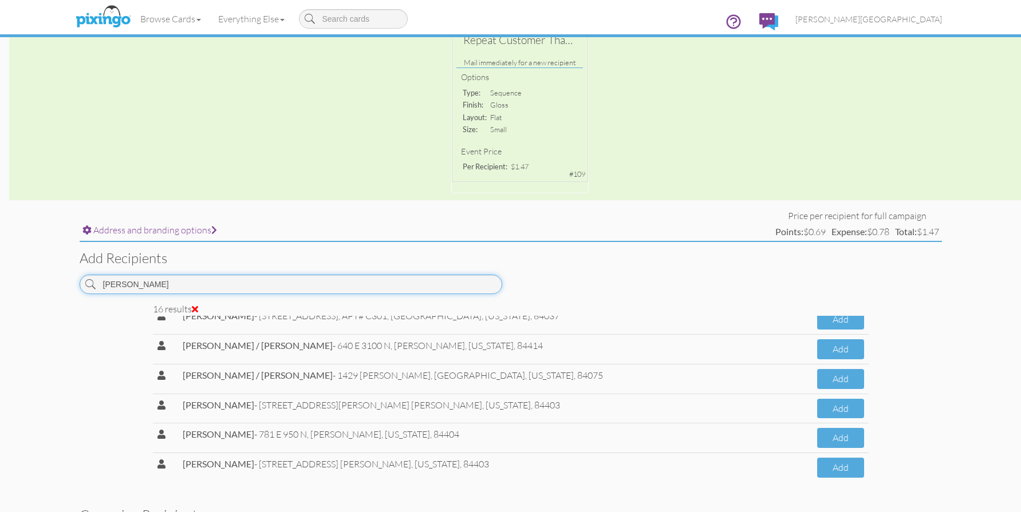
scroll to position [314, 0]
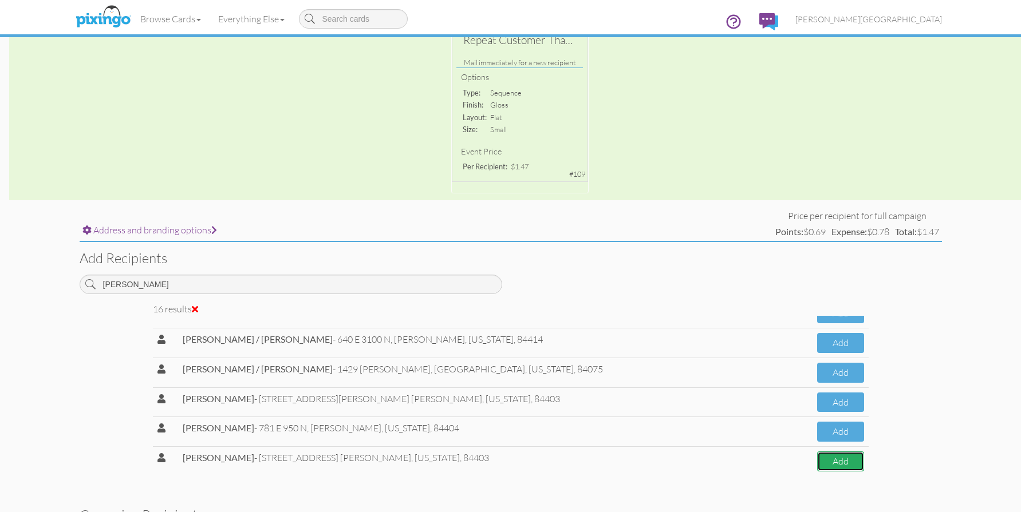
click at [842, 464] on button "Add" at bounding box center [840, 462] width 47 height 20
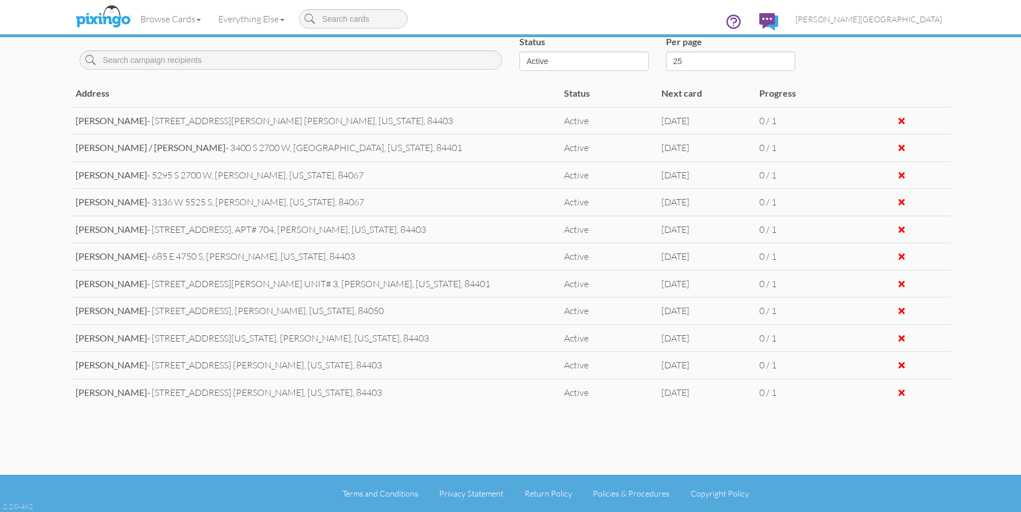
scroll to position [228, 0]
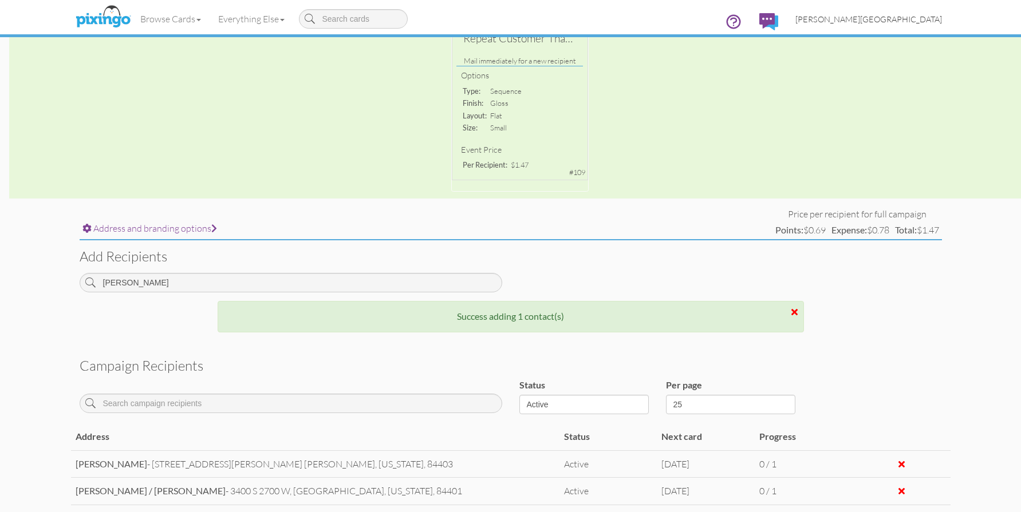
click at [922, 17] on span "[PERSON_NAME][GEOGRAPHIC_DATA]" at bounding box center [868, 19] width 147 height 10
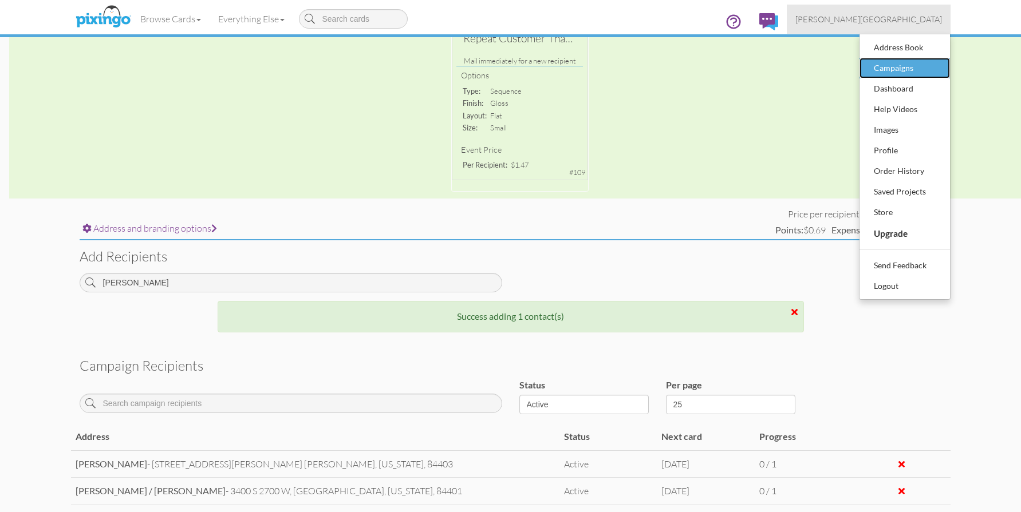
click at [910, 61] on div "Campaigns" at bounding box center [905, 68] width 68 height 17
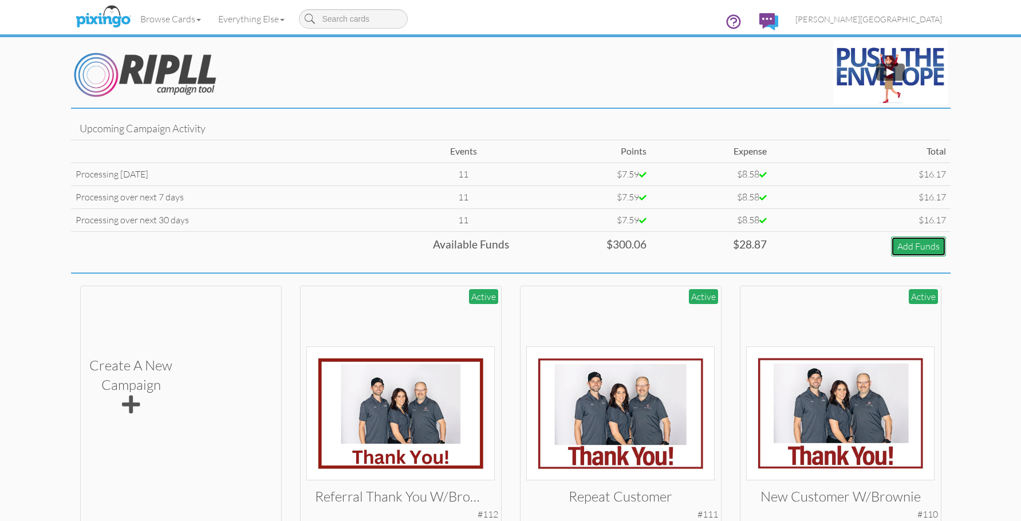
click at [919, 243] on link "Add Funds" at bounding box center [918, 246] width 55 height 20
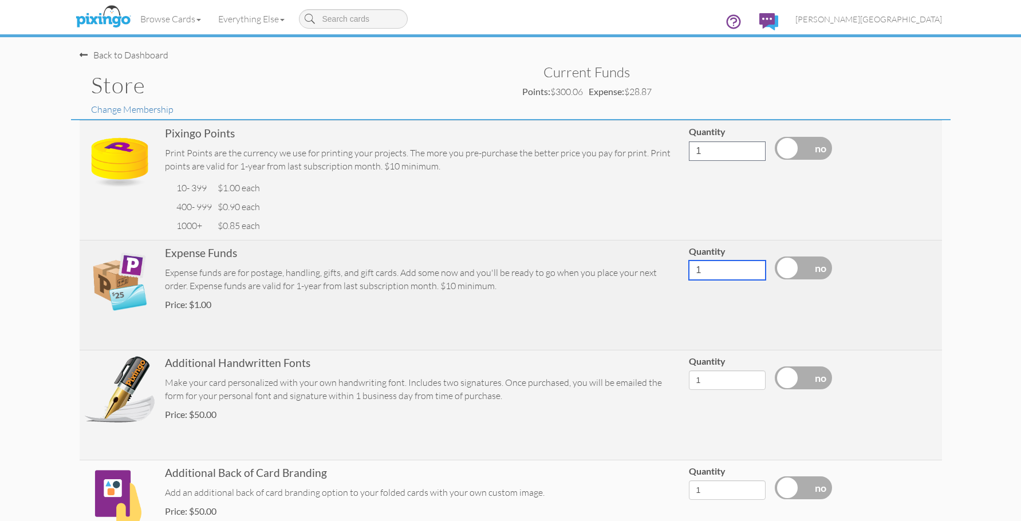
drag, startPoint x: 708, startPoint y: 270, endPoint x: 660, endPoint y: 274, distance: 48.3
click at [660, 274] on tr "Expense Funds Expense funds are for postage, handling, gifts, and gift cards. A…" at bounding box center [511, 295] width 862 height 110
type input "500"
click at [805, 270] on label at bounding box center [803, 267] width 57 height 23
click at [0, 0] on input "checkbox" at bounding box center [0, 0] width 0 height 0
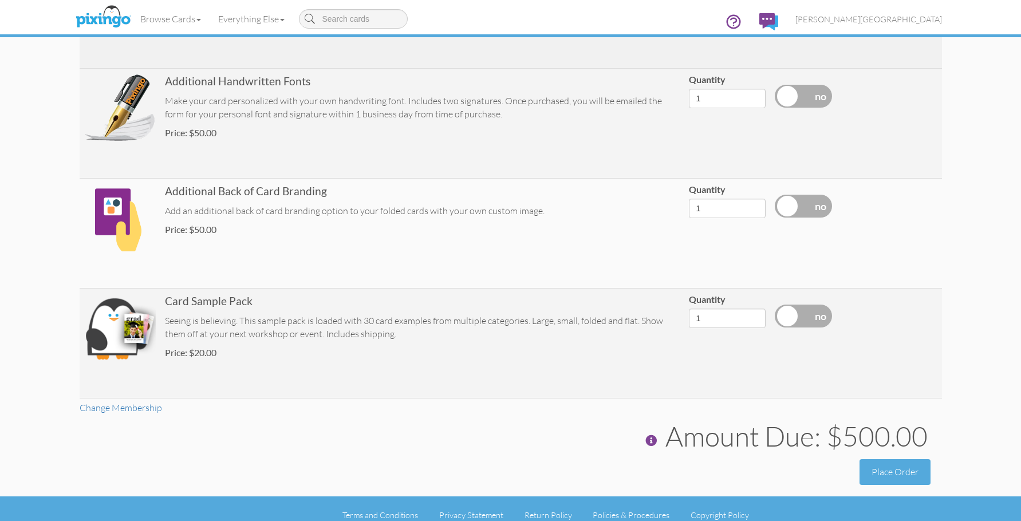
scroll to position [294, 0]
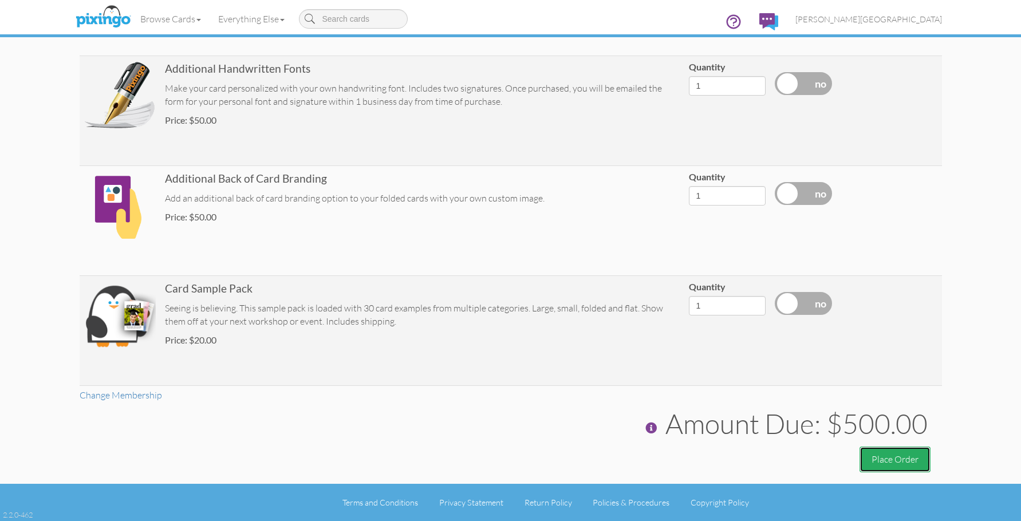
click at [896, 459] on button "Place Order" at bounding box center [894, 460] width 71 height 26
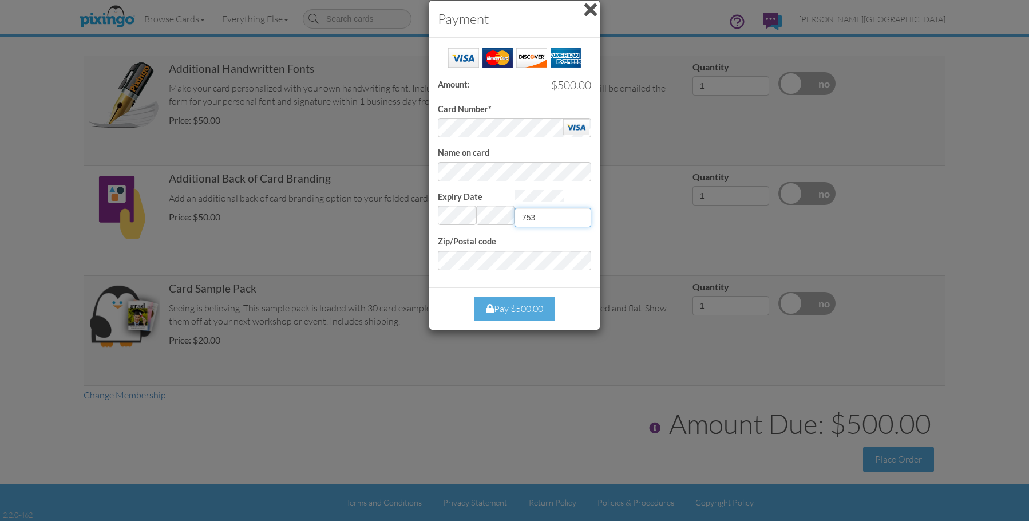
type input "753"
click at [513, 313] on div "Pay $500.00" at bounding box center [515, 309] width 80 height 25
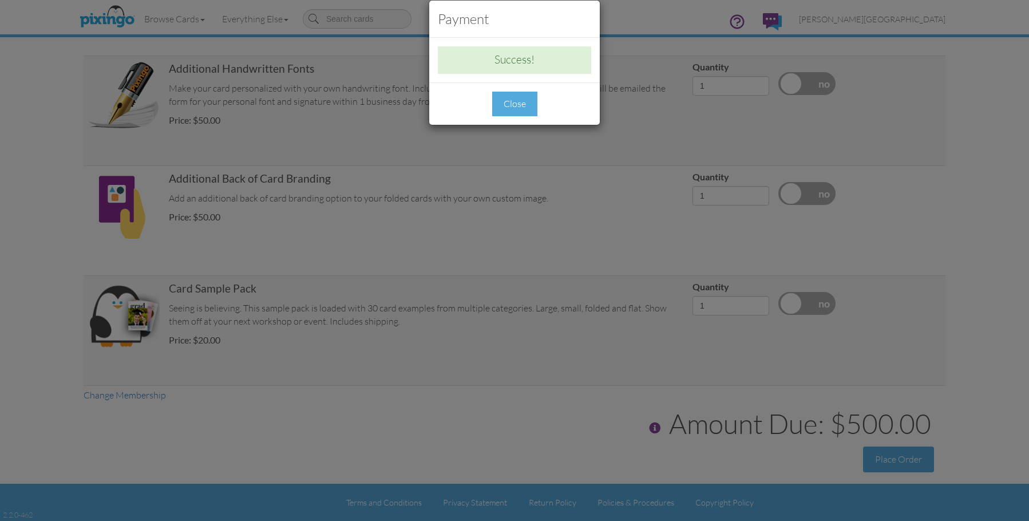
click at [528, 113] on div "Close" at bounding box center [514, 104] width 45 height 25
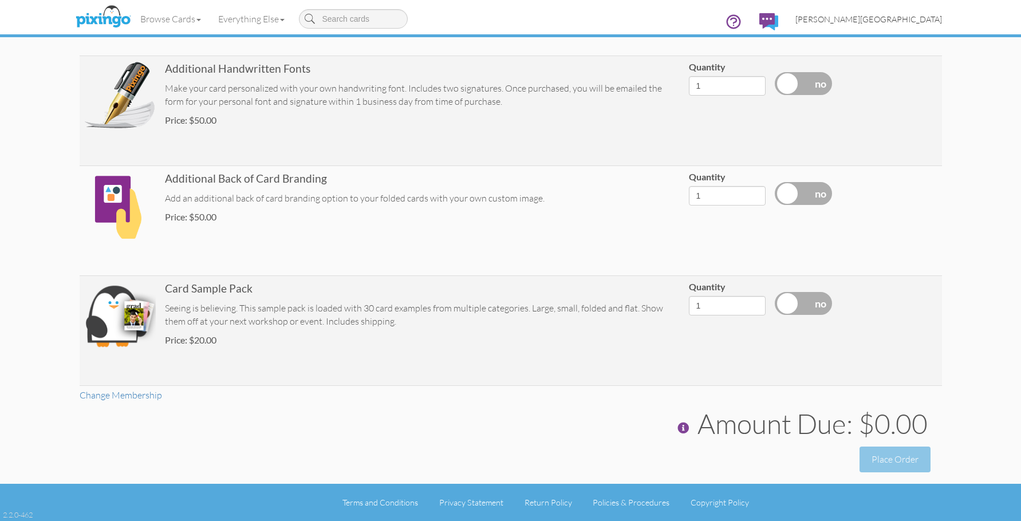
click at [934, 19] on span "[PERSON_NAME][GEOGRAPHIC_DATA]" at bounding box center [868, 19] width 147 height 10
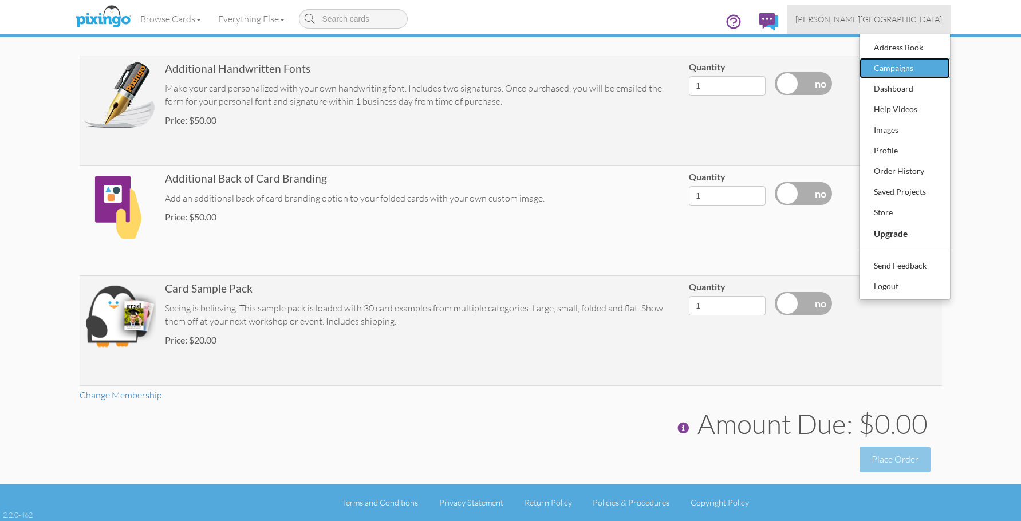
click at [898, 64] on div "Campaigns" at bounding box center [905, 68] width 68 height 17
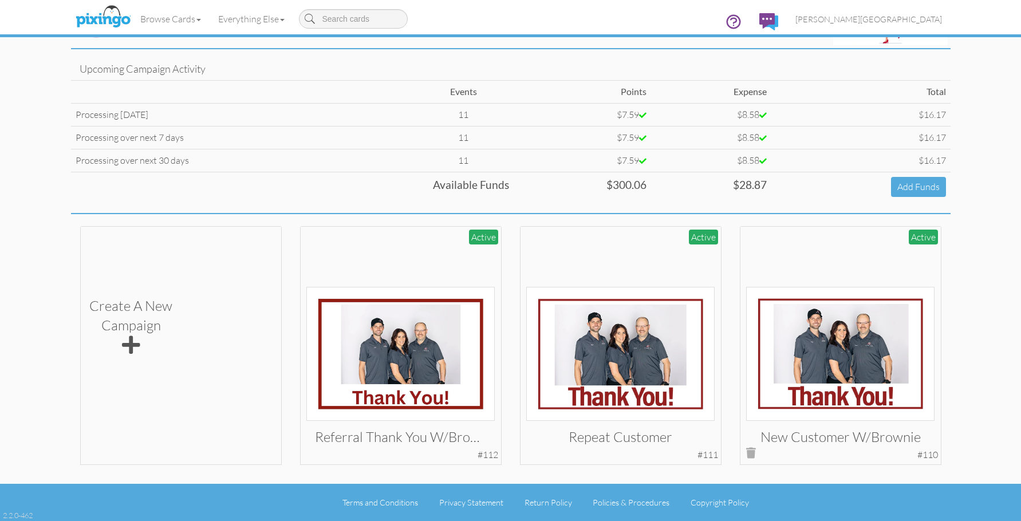
scroll to position [2, 0]
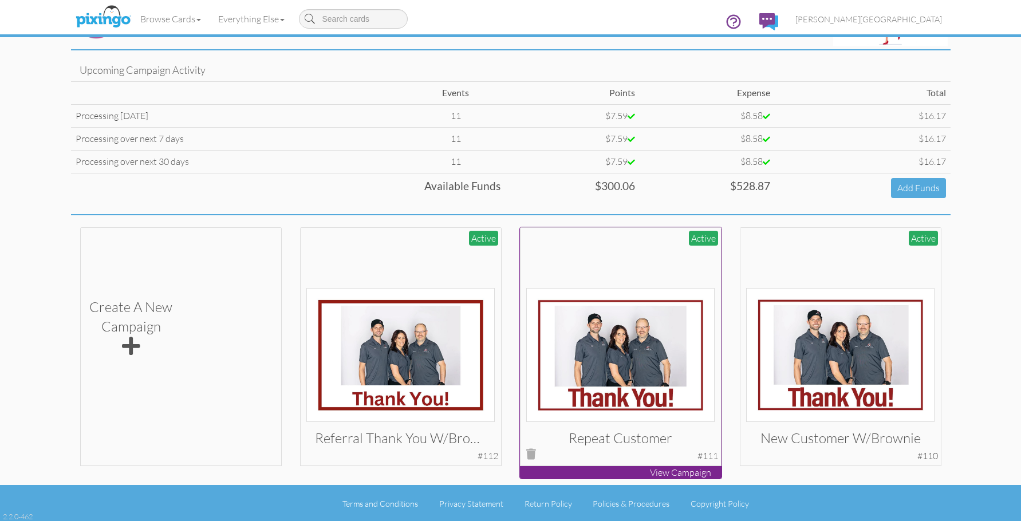
scroll to position [60, 0]
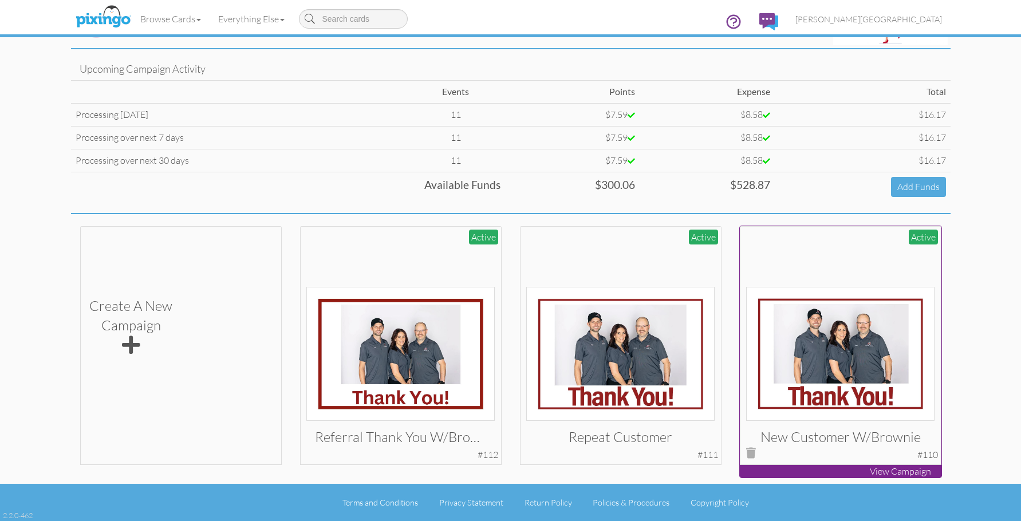
click at [874, 334] on img at bounding box center [840, 354] width 188 height 134
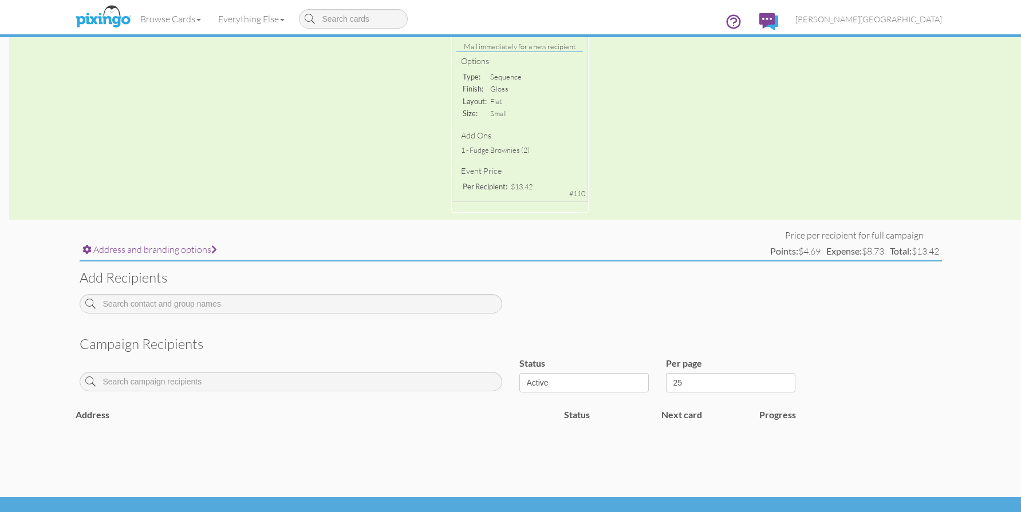
scroll to position [264, 0]
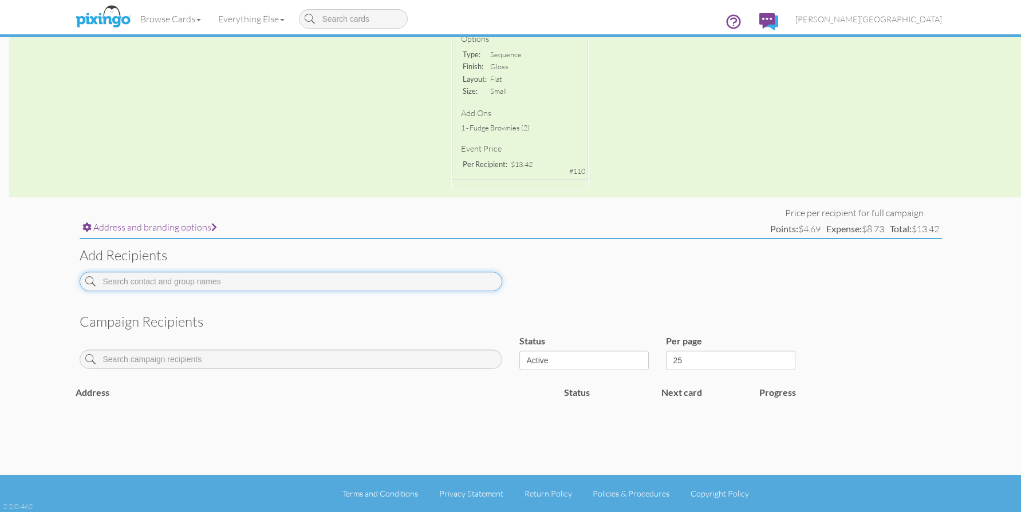
click at [353, 284] on input at bounding box center [291, 281] width 423 height 19
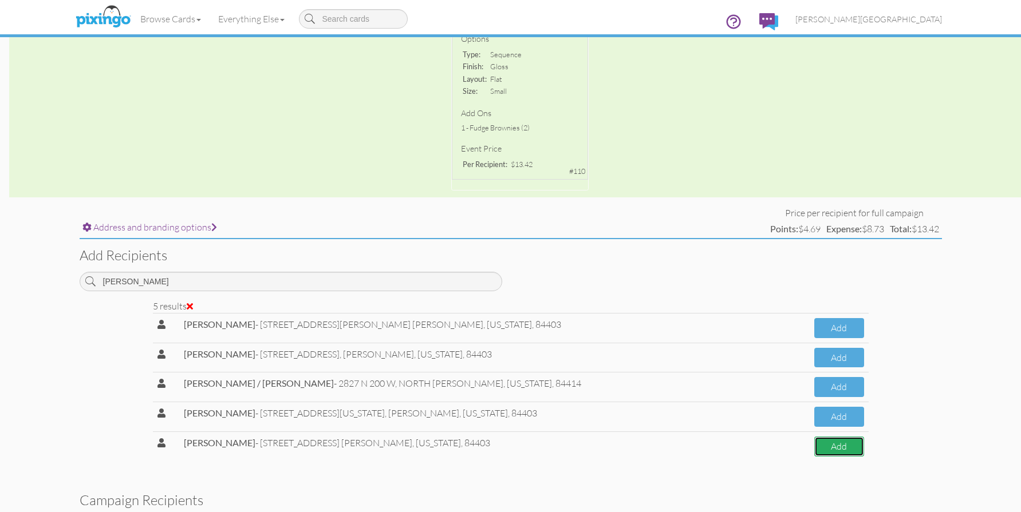
click at [821, 444] on button "Add" at bounding box center [838, 447] width 49 height 20
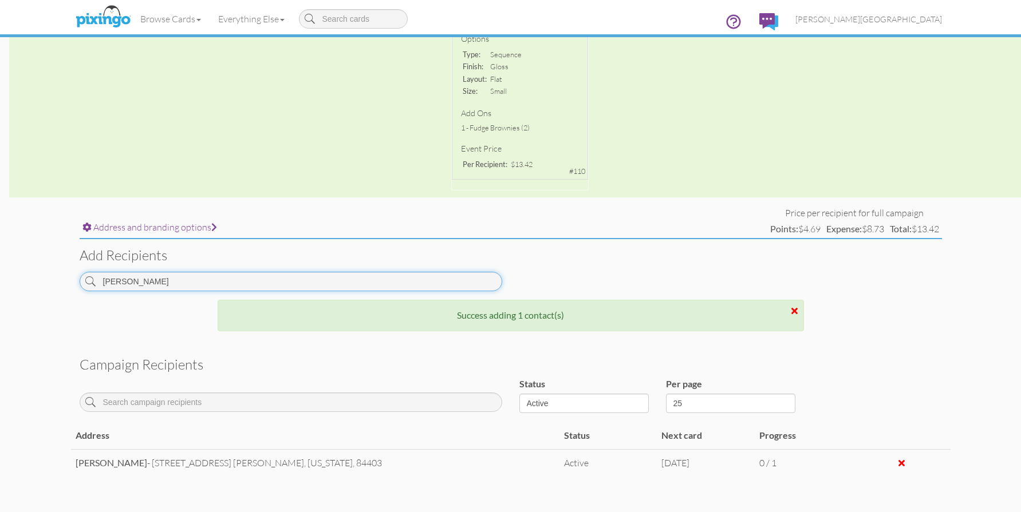
drag, startPoint x: 157, startPoint y: 285, endPoint x: -20, endPoint y: 288, distance: 176.9
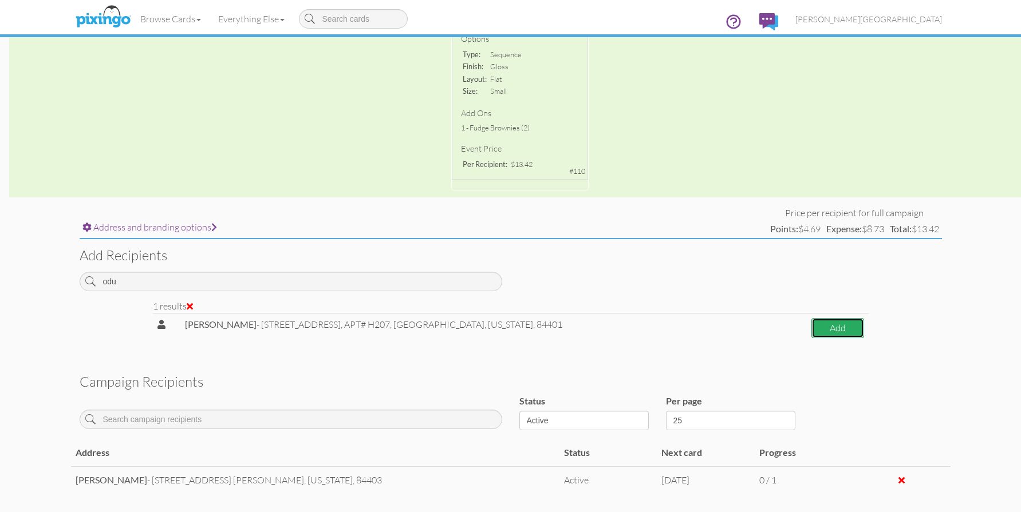
click at [835, 326] on button "Add" at bounding box center [837, 328] width 52 height 20
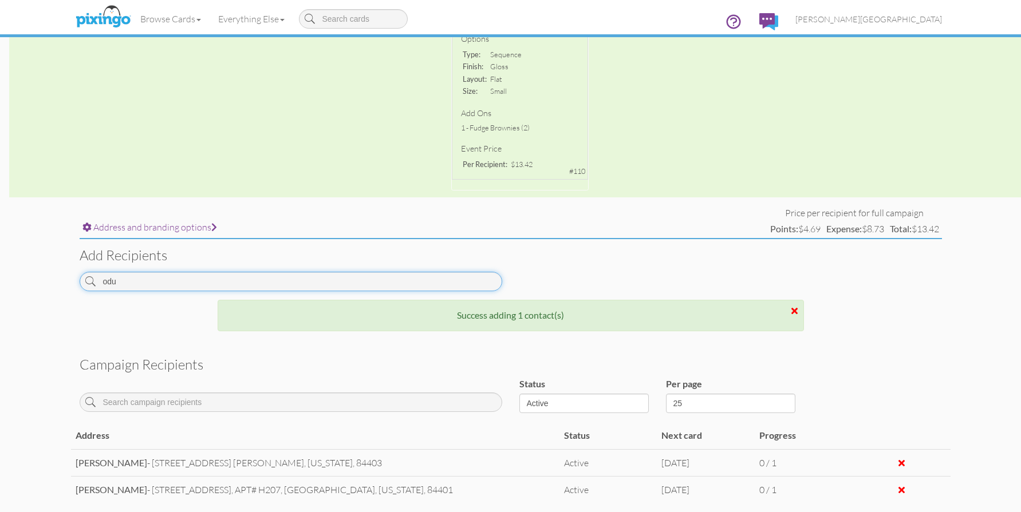
drag, startPoint x: 168, startPoint y: 288, endPoint x: 6, endPoint y: 286, distance: 162.6
click at [6, 286] on campaign-detail "Toggle navigation Visit Pixingo Mobile Browse Cards Business Accounting Automot…" at bounding box center [510, 173] width 1021 height 874
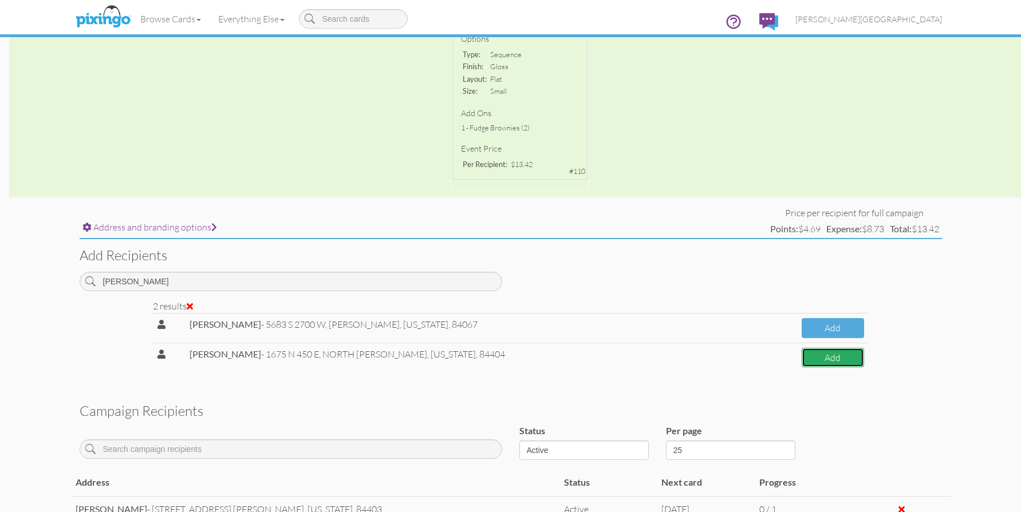
click at [815, 361] on button "Add" at bounding box center [833, 358] width 62 height 20
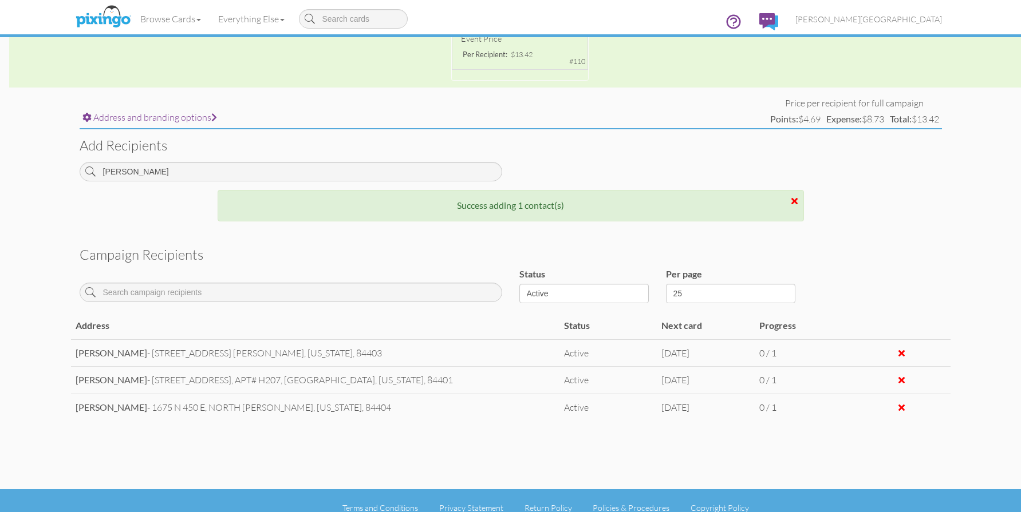
scroll to position [379, 0]
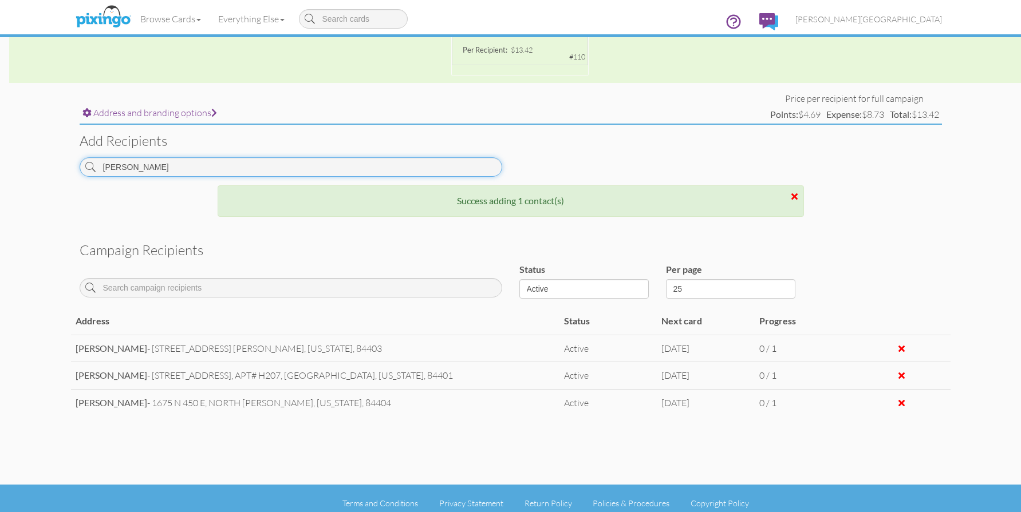
drag, startPoint x: 150, startPoint y: 168, endPoint x: 33, endPoint y: 170, distance: 116.8
click at [33, 170] on campaign-detail "Toggle navigation Visit Pixingo Mobile Browse Cards Business Accounting Automot…" at bounding box center [510, 71] width 1021 height 901
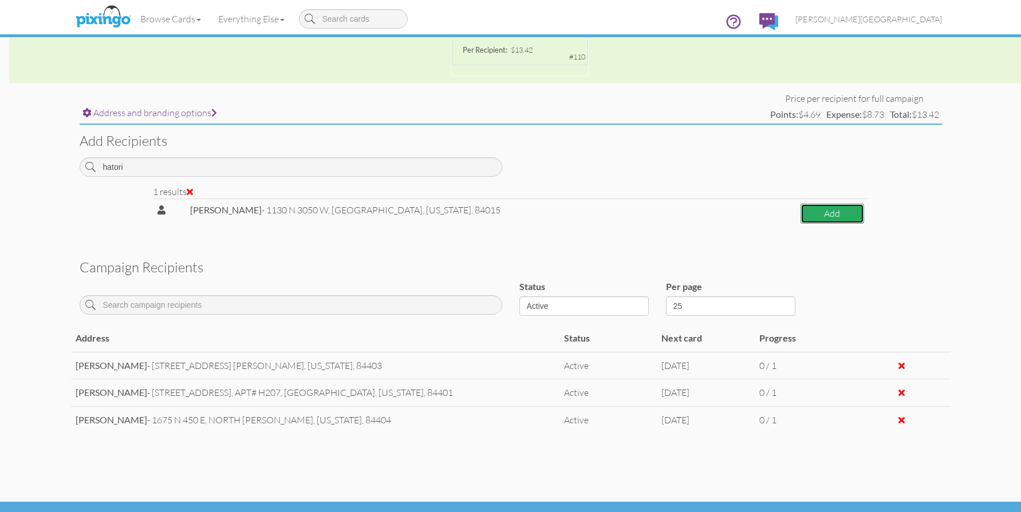
click at [800, 213] on button "Add" at bounding box center [831, 214] width 63 height 20
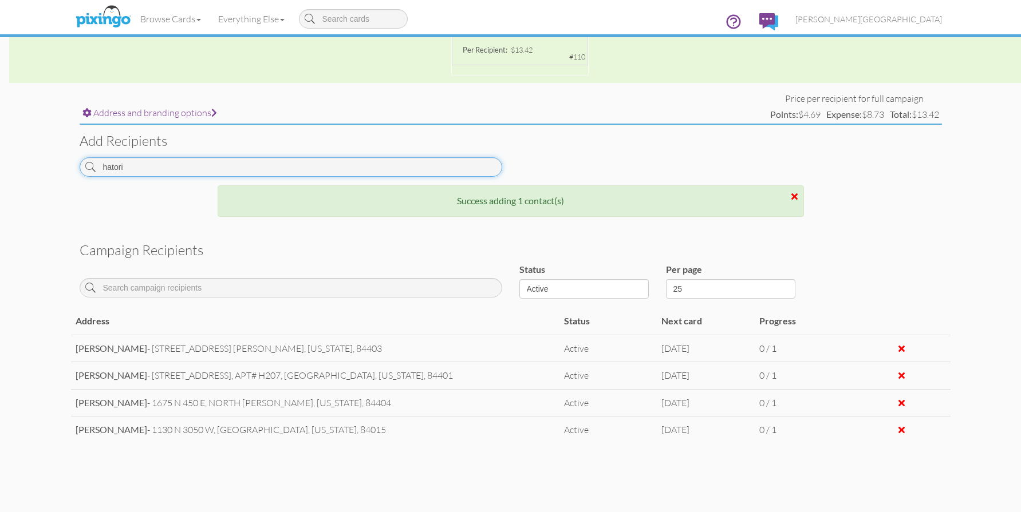
drag, startPoint x: 214, startPoint y: 169, endPoint x: 44, endPoint y: 162, distance: 170.2
click at [44, 162] on campaign-detail "Toggle navigation Visit Pixingo Mobile Browse Cards Business Accounting Automot…" at bounding box center [510, 85] width 1021 height 929
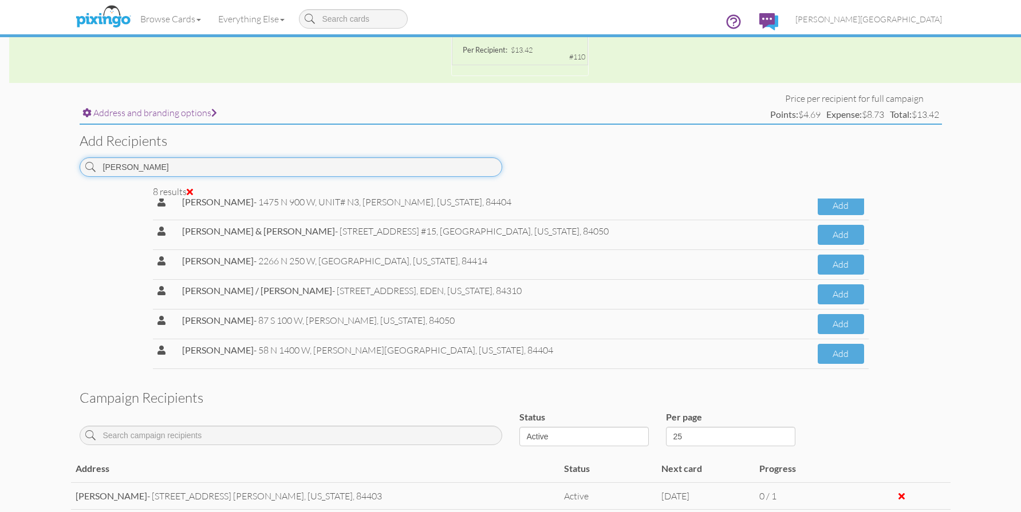
scroll to position [77, 0]
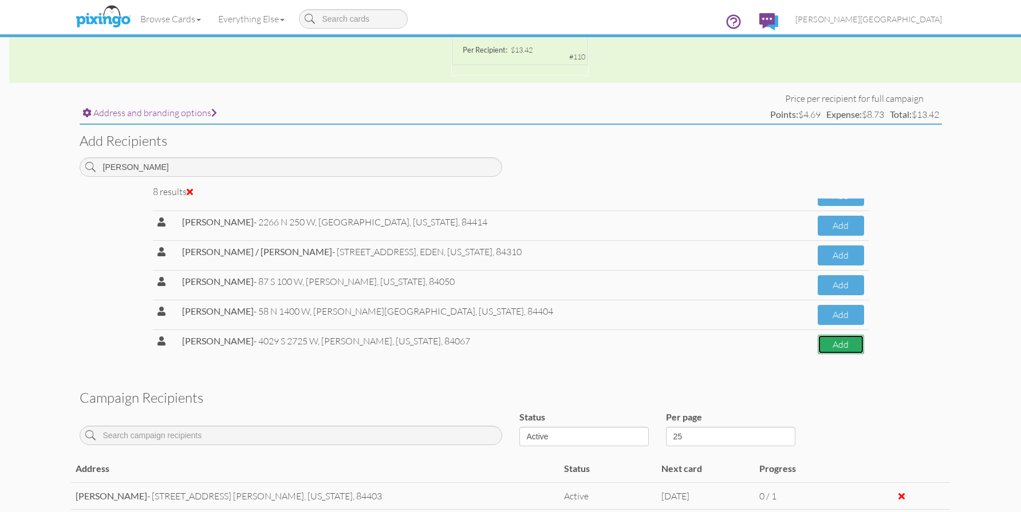
click at [818, 342] on button "Add" at bounding box center [841, 345] width 46 height 20
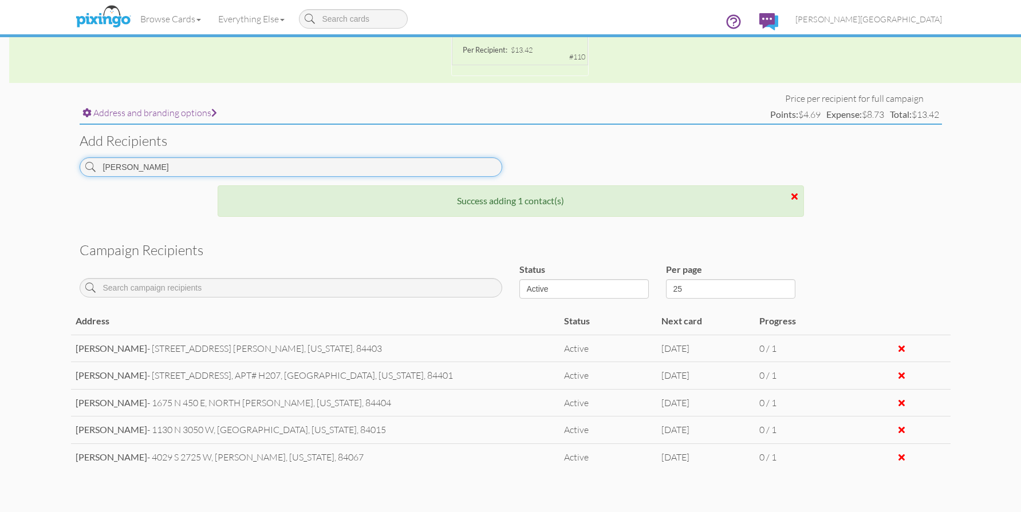
drag, startPoint x: 156, startPoint y: 169, endPoint x: 41, endPoint y: 177, distance: 115.9
click at [41, 177] on campaign-detail "Toggle navigation Visit Pixingo Mobile Browse Cards Business Accounting Automot…" at bounding box center [510, 99] width 1021 height 956
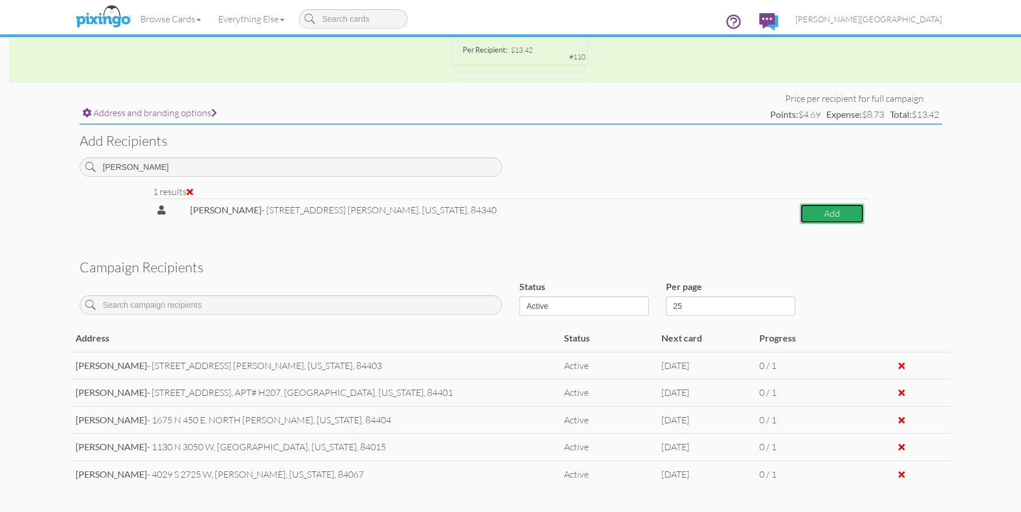
click at [820, 211] on button "Add" at bounding box center [832, 214] width 64 height 20
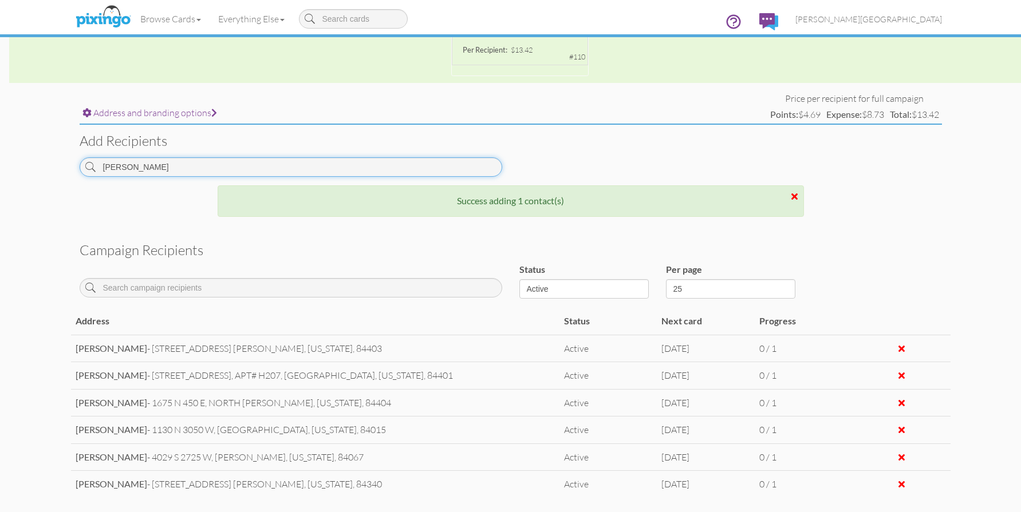
drag, startPoint x: 204, startPoint y: 167, endPoint x: 32, endPoint y: 169, distance: 172.3
click at [32, 169] on campaign-detail "Toggle navigation Visit Pixingo Mobile Browse Cards Business Accounting Automot…" at bounding box center [510, 113] width 1021 height 984
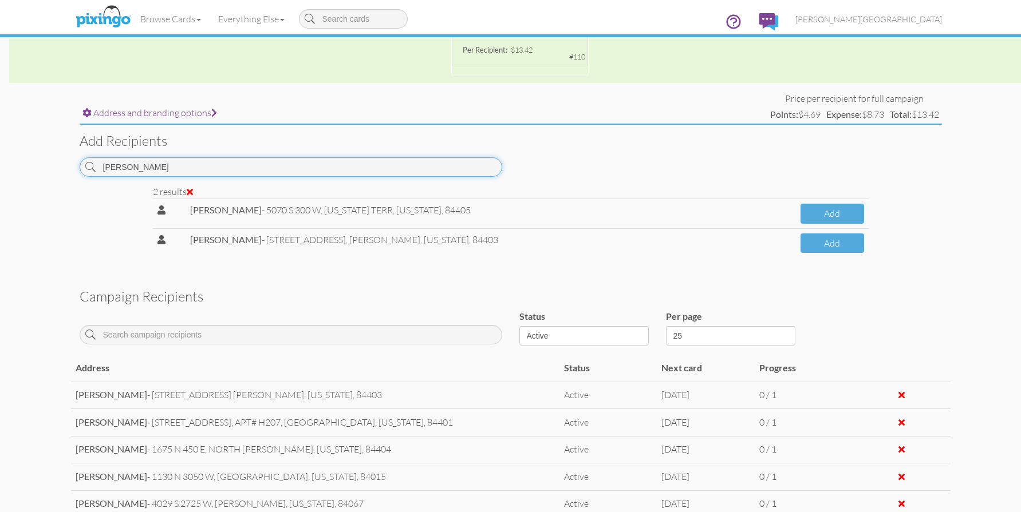
click at [185, 167] on input "[PERSON_NAME]" at bounding box center [291, 166] width 423 height 19
type input "[PERSON_NAME]"
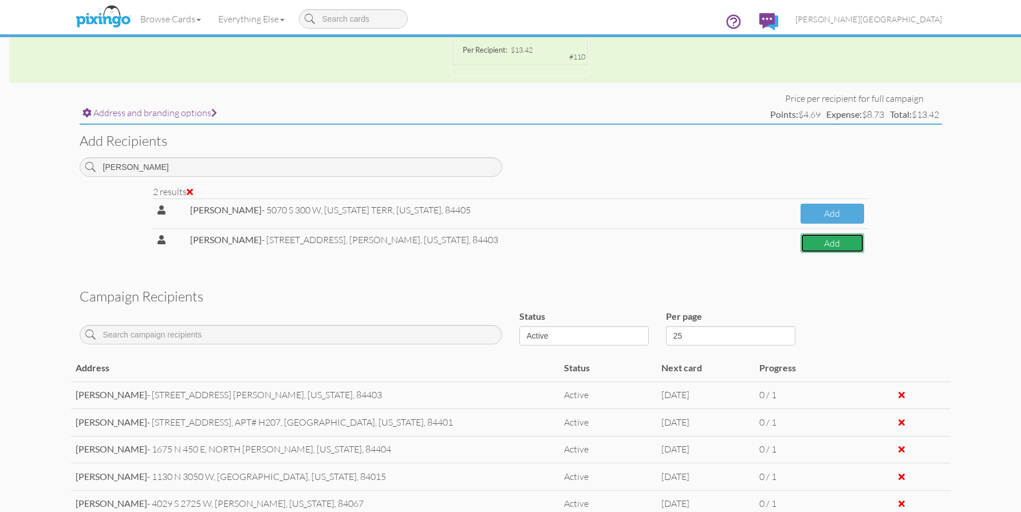
click at [815, 247] on button "Add" at bounding box center [832, 244] width 64 height 20
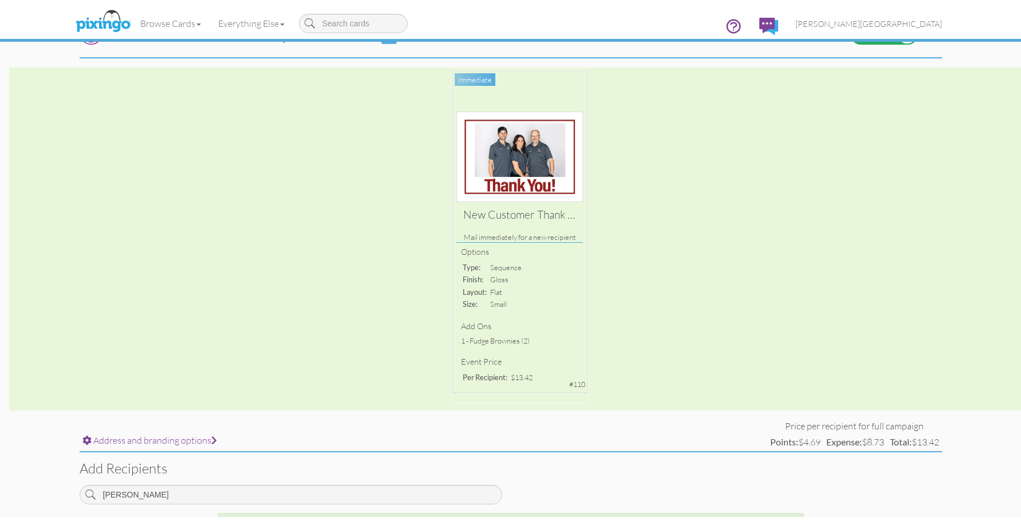
scroll to position [0, 0]
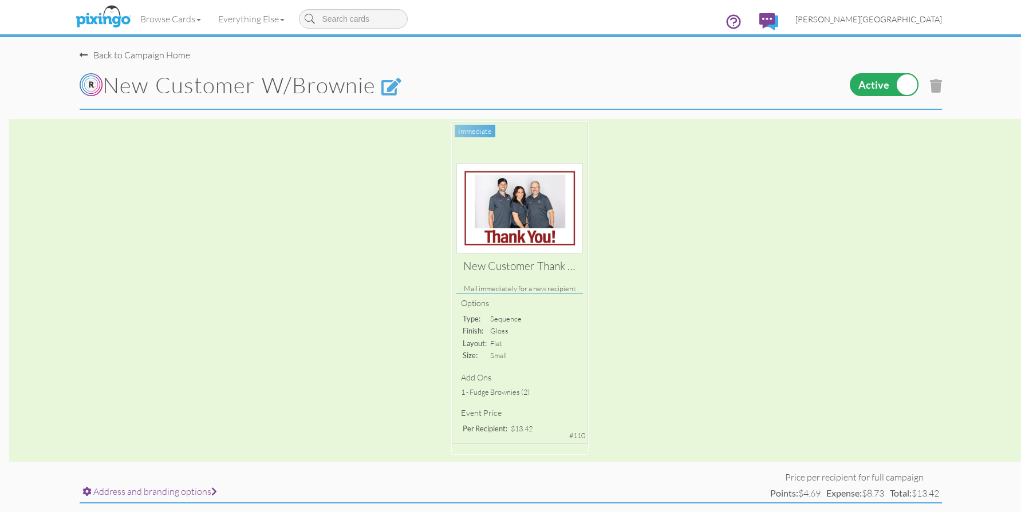
click at [918, 20] on span "[PERSON_NAME][GEOGRAPHIC_DATA]" at bounding box center [868, 19] width 147 height 10
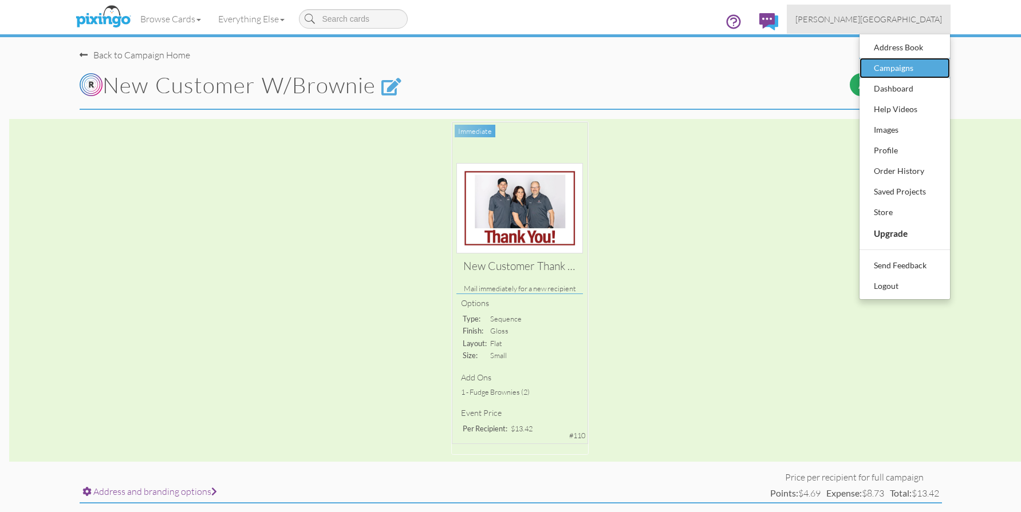
click at [906, 70] on div "Campaigns" at bounding box center [905, 68] width 68 height 17
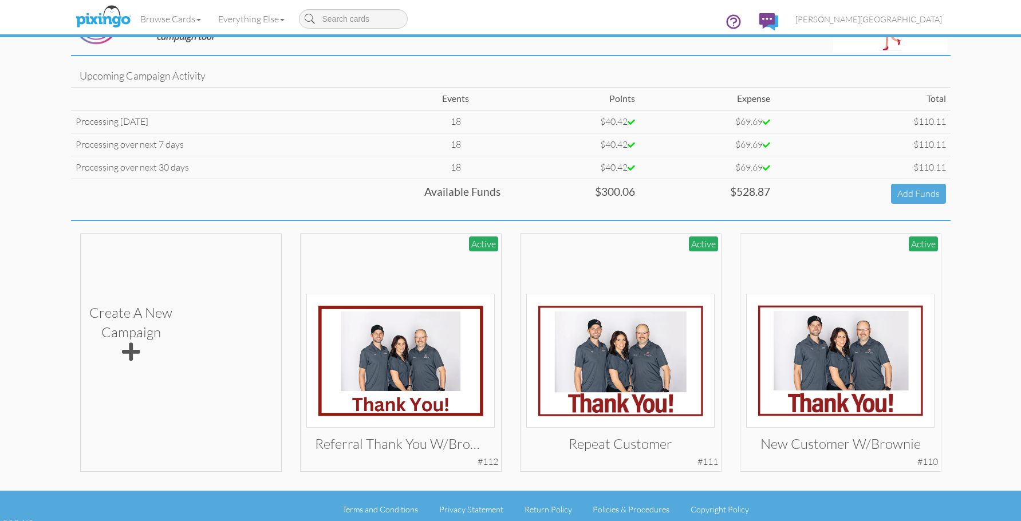
scroll to position [60, 0]
